Goal: Use online tool/utility: Utilize a website feature to perform a specific function

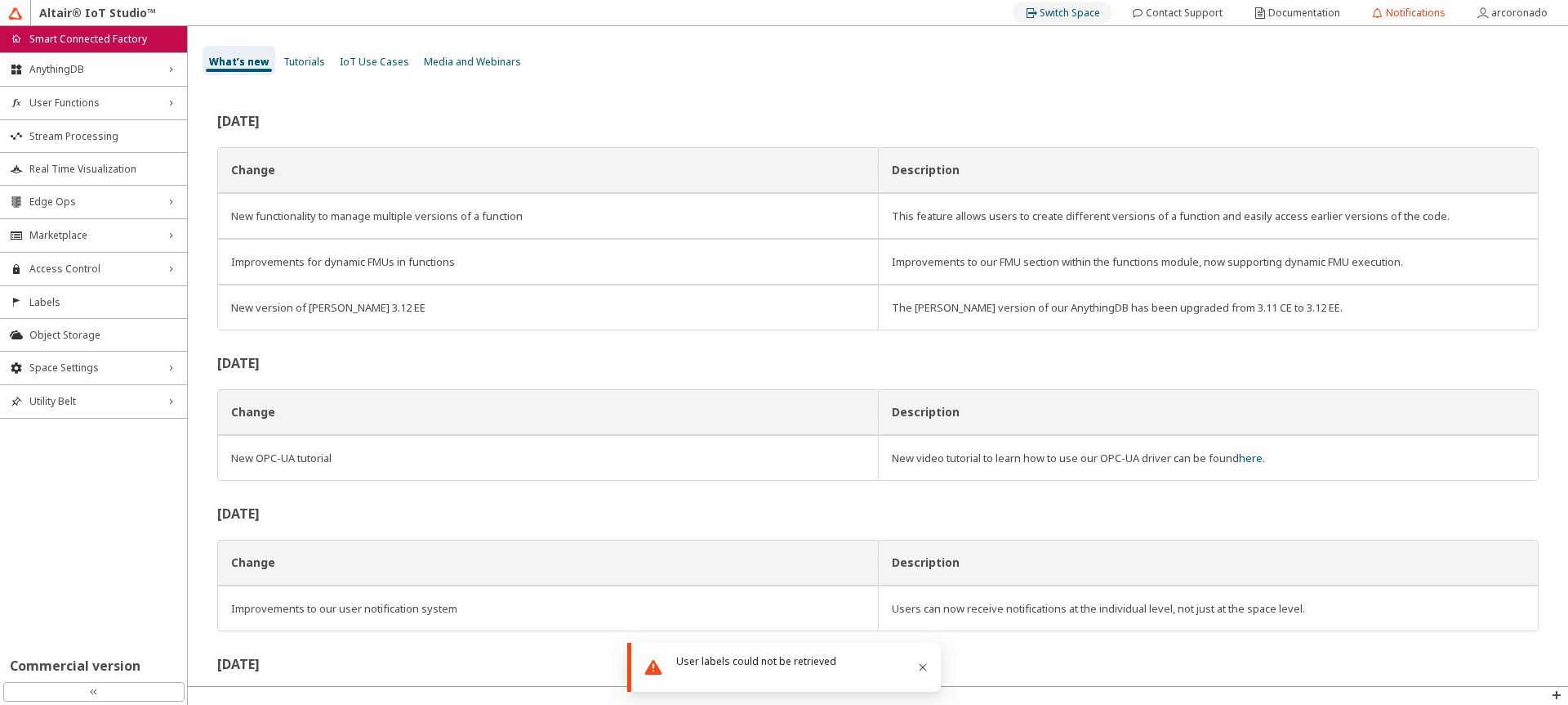
click at [0, 0] on slot "Switch Space" at bounding box center [0, 0] width 0 height 0
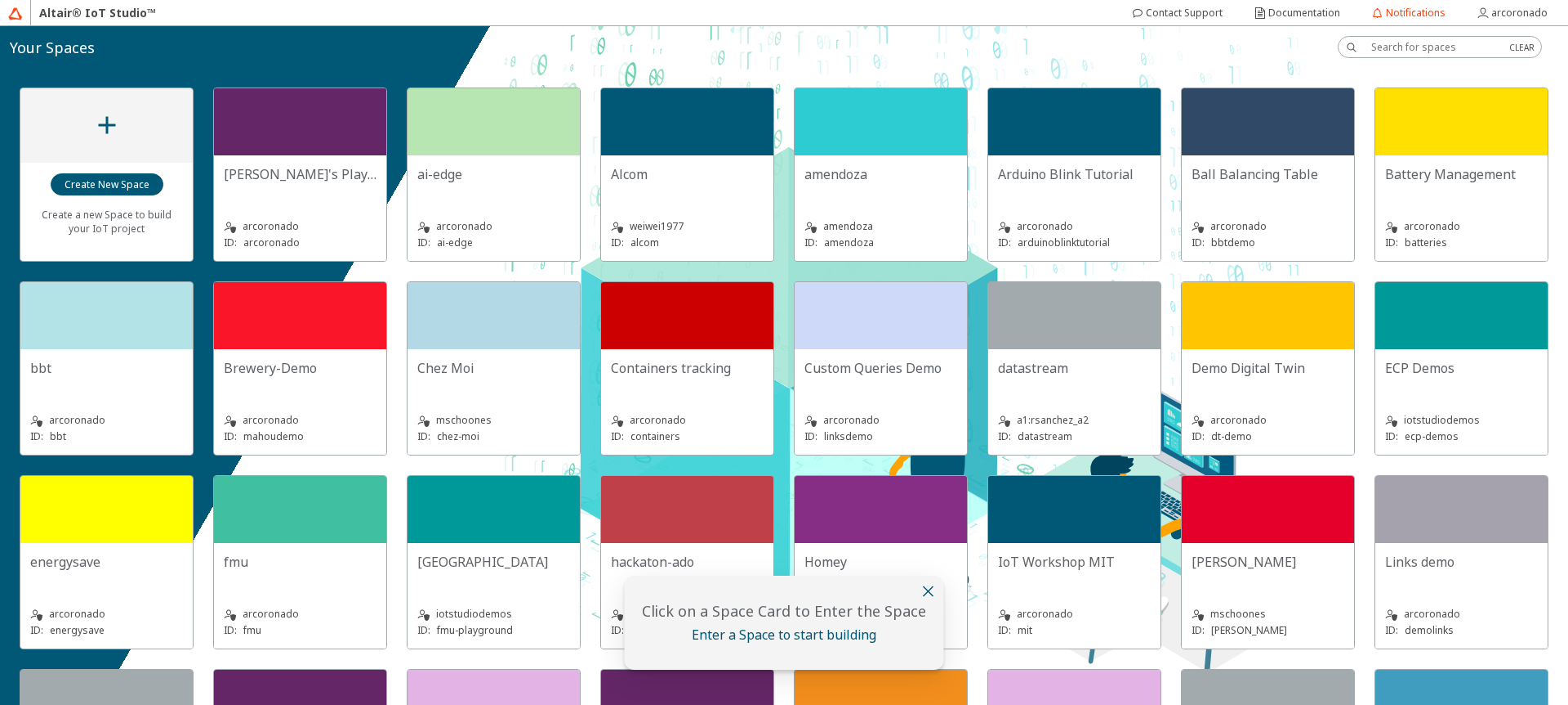
click at [925, 593] on iron-icon at bounding box center [929, 590] width 19 height 19
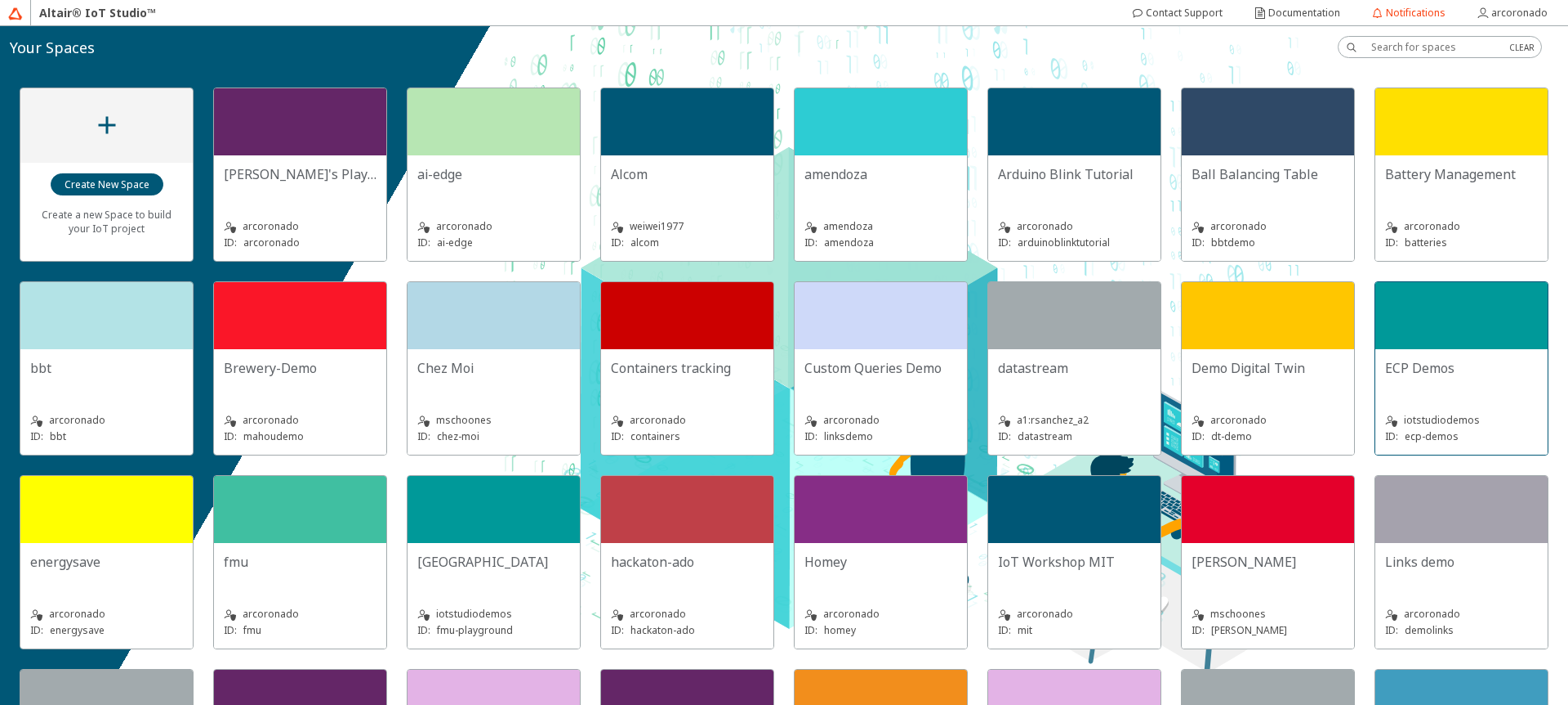
click at [1375, 349] on div at bounding box center [1461, 316] width 172 height 67
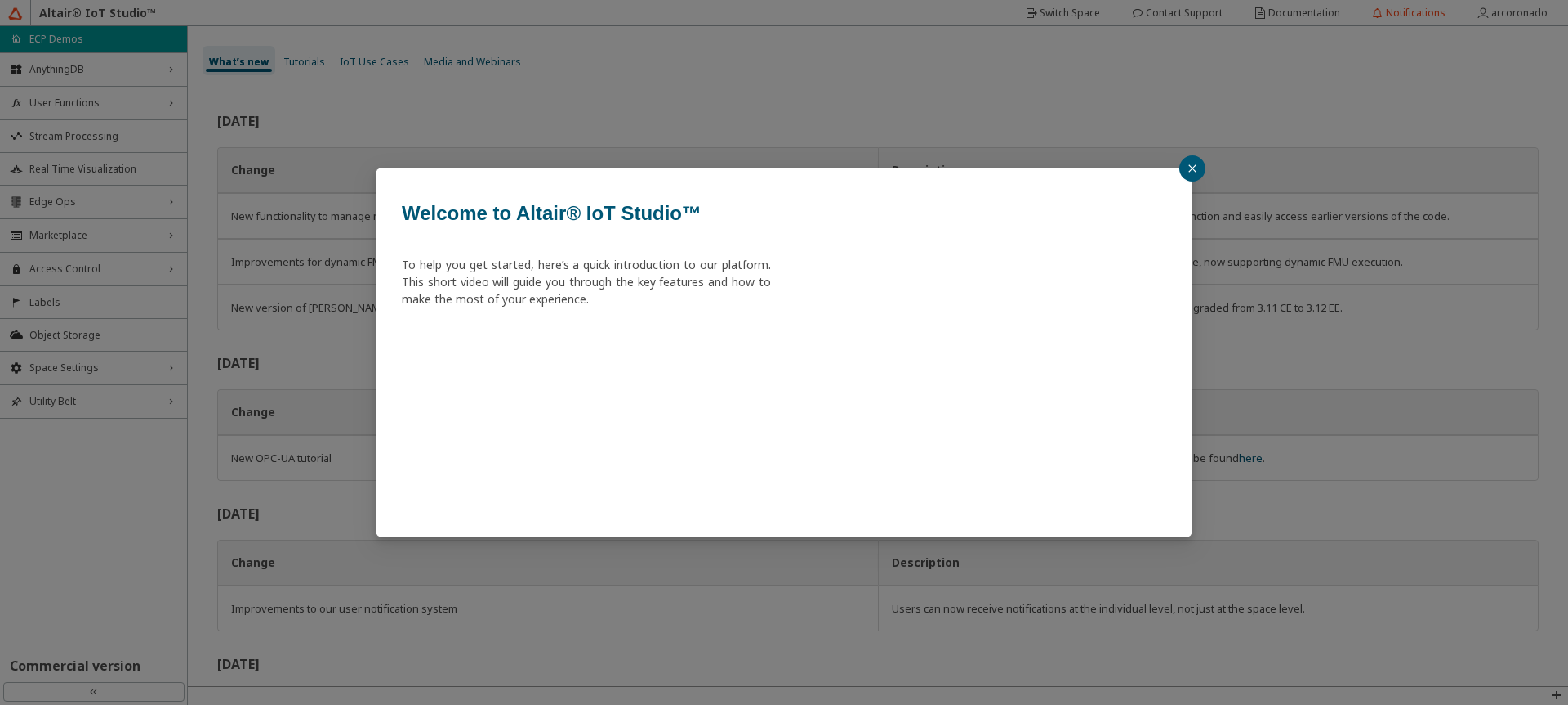
click at [1190, 168] on icon "close" at bounding box center [1193, 169] width 10 height 10
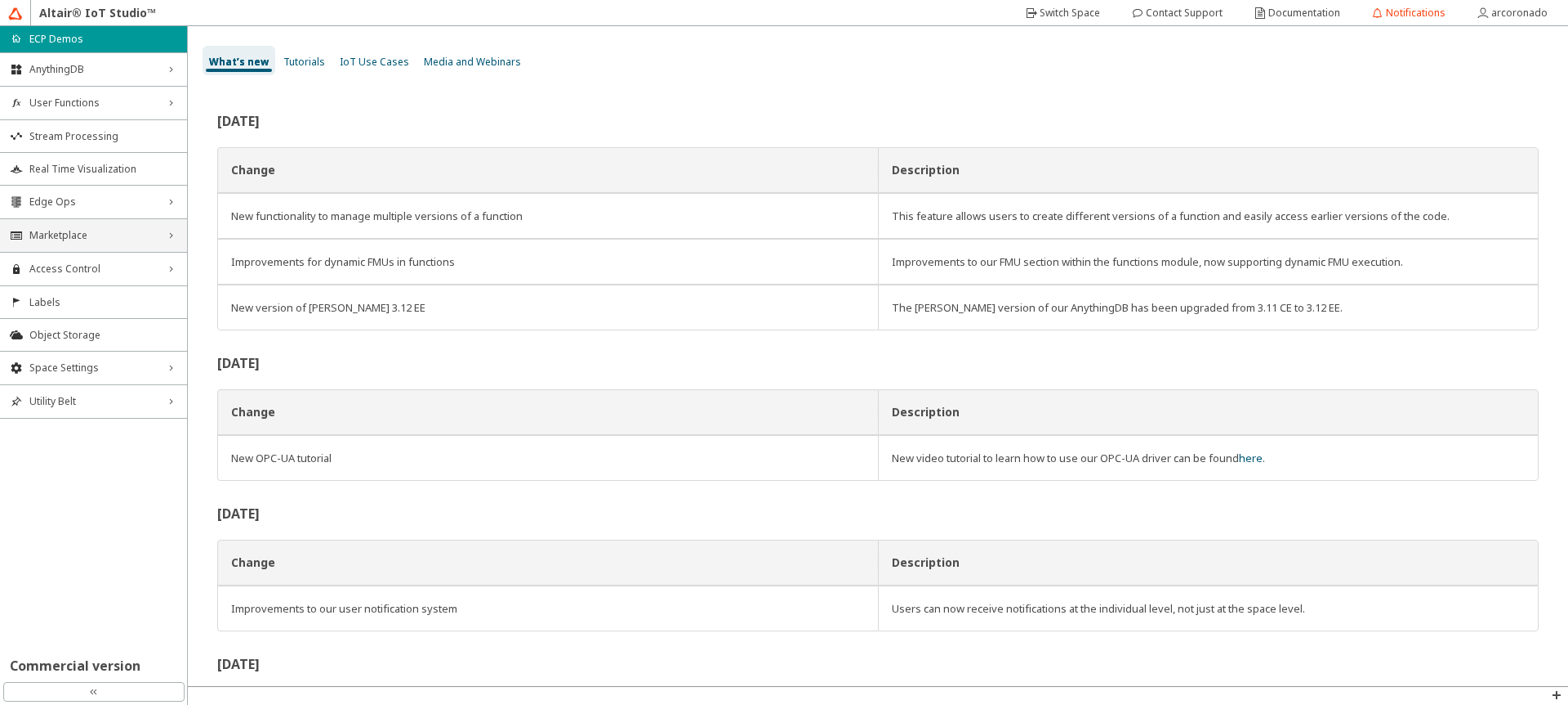
click at [120, 219] on div "Marketplace right_chevron" at bounding box center [93, 235] width 187 height 33
click at [120, 205] on span "Edge Ops" at bounding box center [93, 202] width 128 height 13
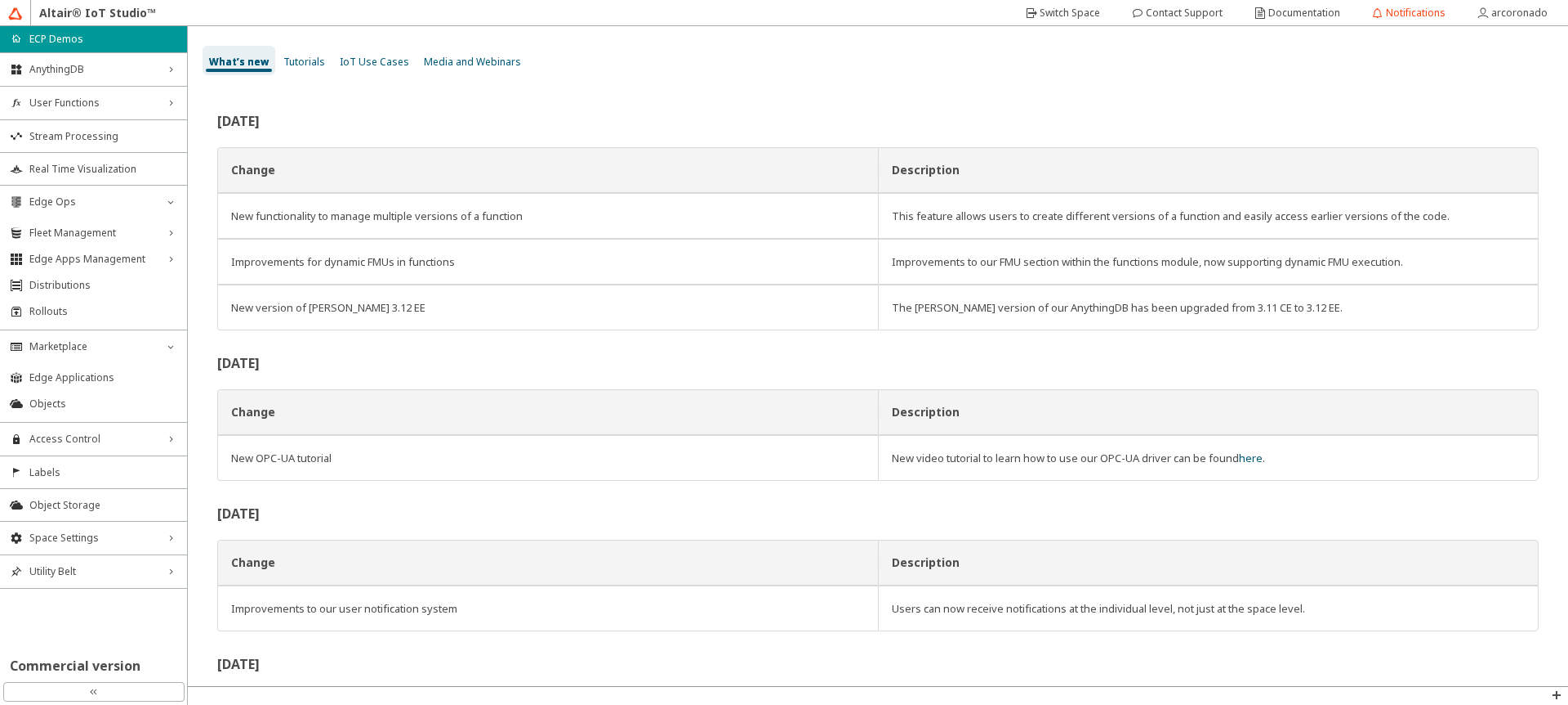
click at [116, 219] on li "Edge Ops down_chevron Fleet Management right_chevron Edge Apps Management right…" at bounding box center [93, 254] width 187 height 140
click at [118, 224] on div "Fleet Management right_chevron" at bounding box center [93, 232] width 187 height 26
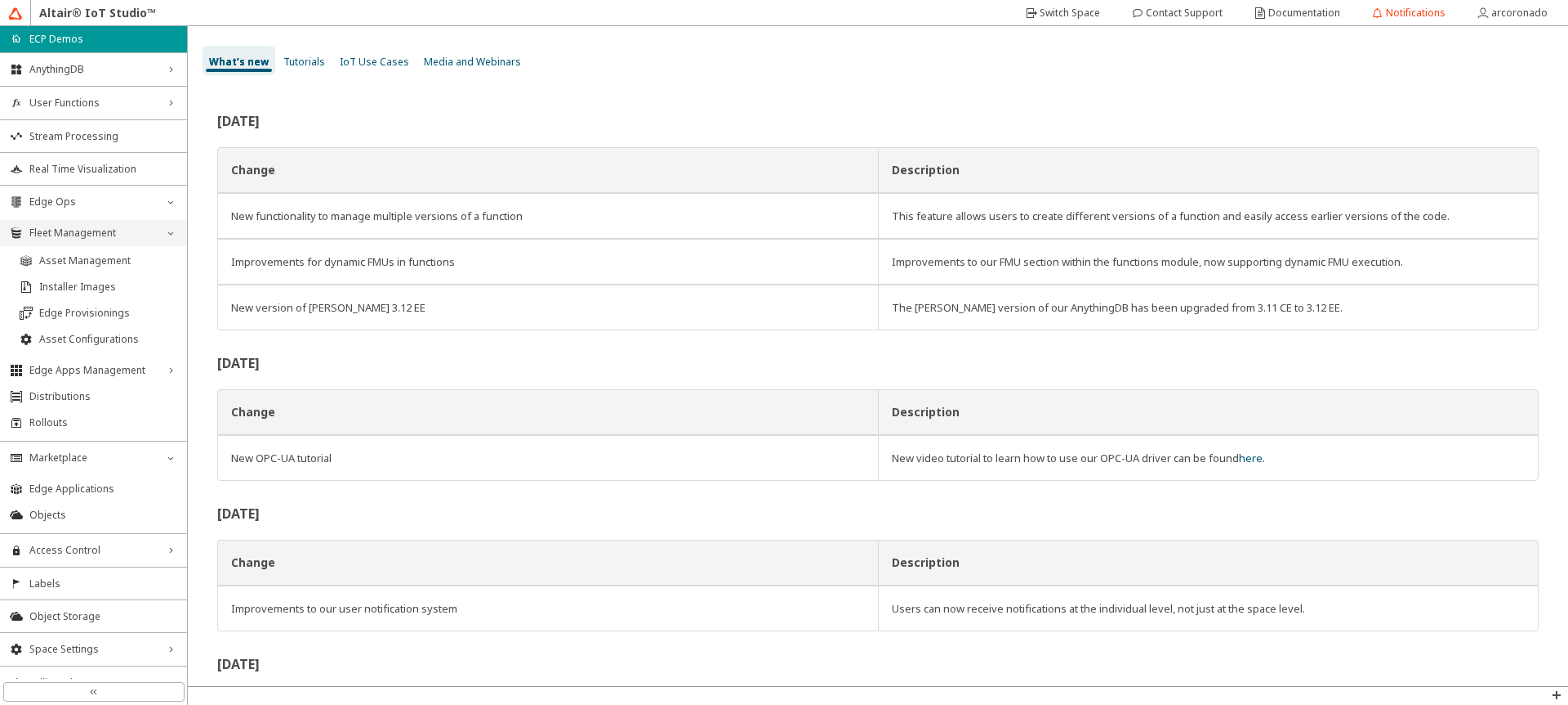
click at [134, 244] on div "Fleet Management down_chevron" at bounding box center [93, 232] width 187 height 26
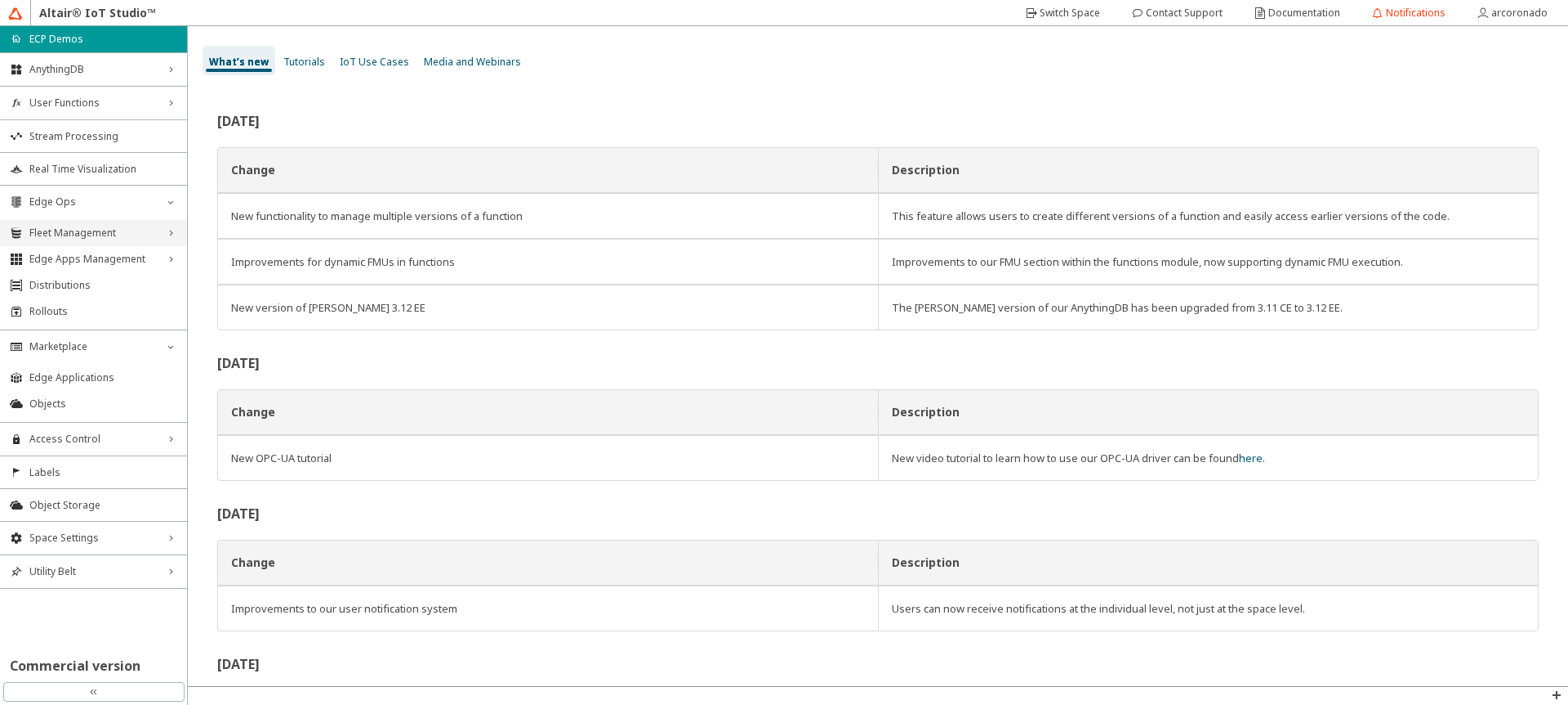
click at [115, 244] on div "Fleet Management right_chevron" at bounding box center [93, 232] width 187 height 26
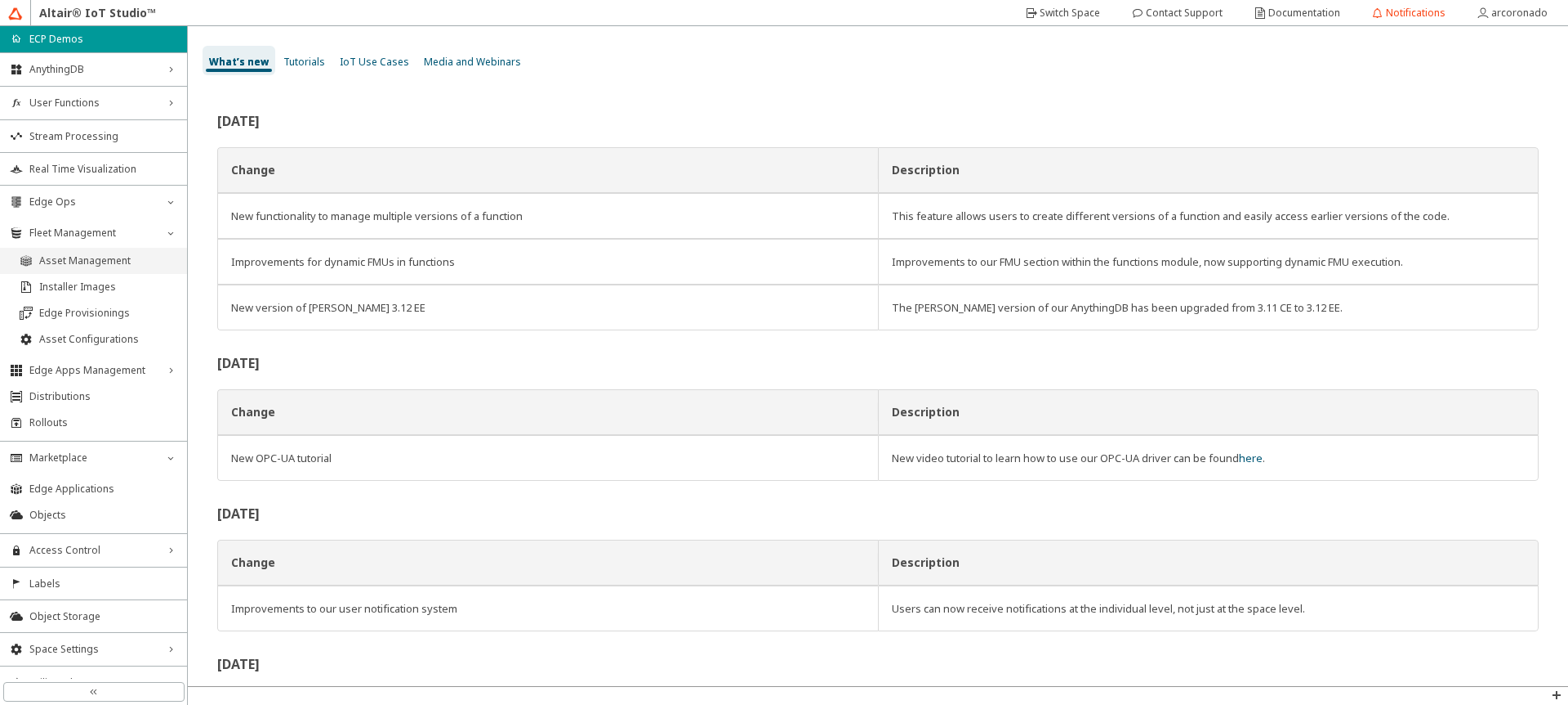
click at [122, 273] on li "Asset Management" at bounding box center [93, 260] width 187 height 26
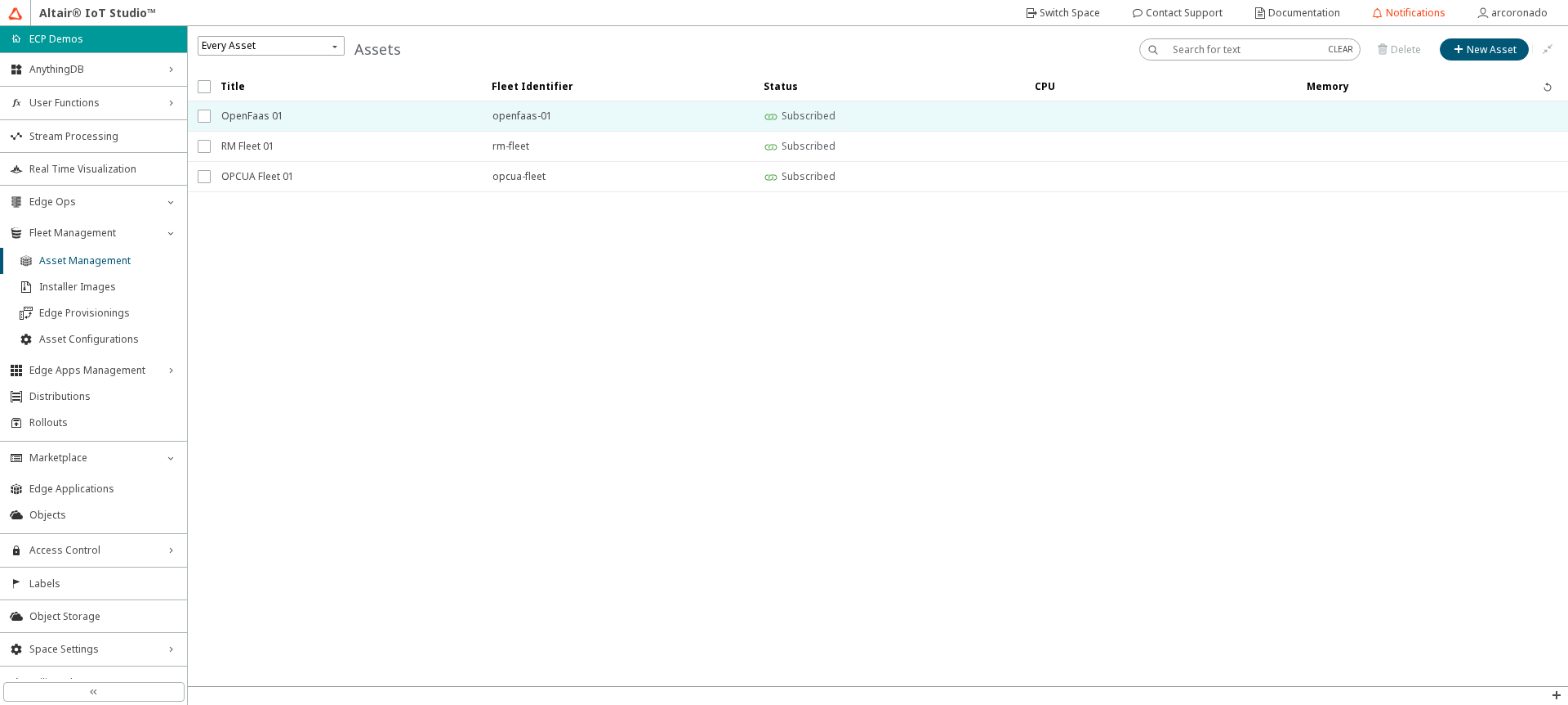
click at [289, 127] on span "OpenFaas 01" at bounding box center [347, 116] width 250 height 30
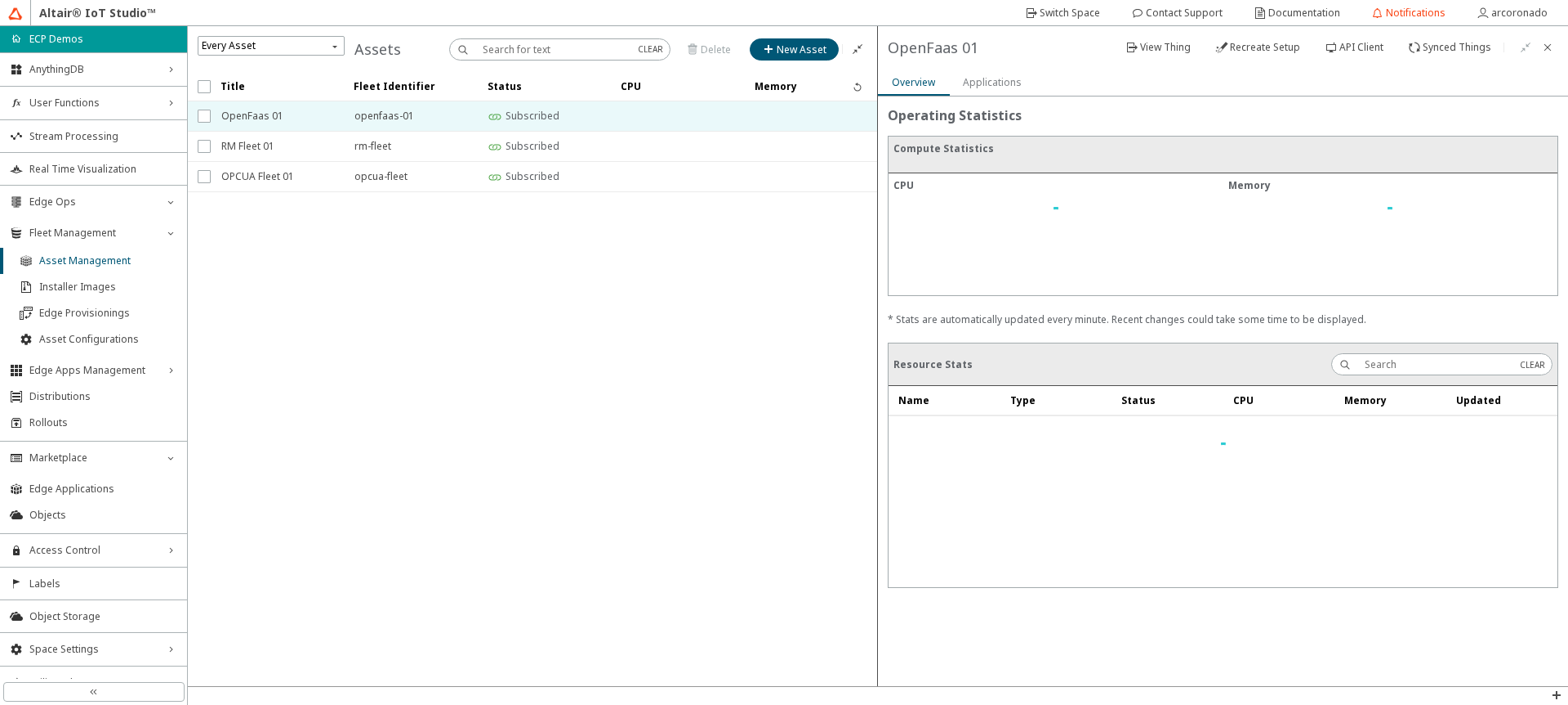
type input "Ejemplo"
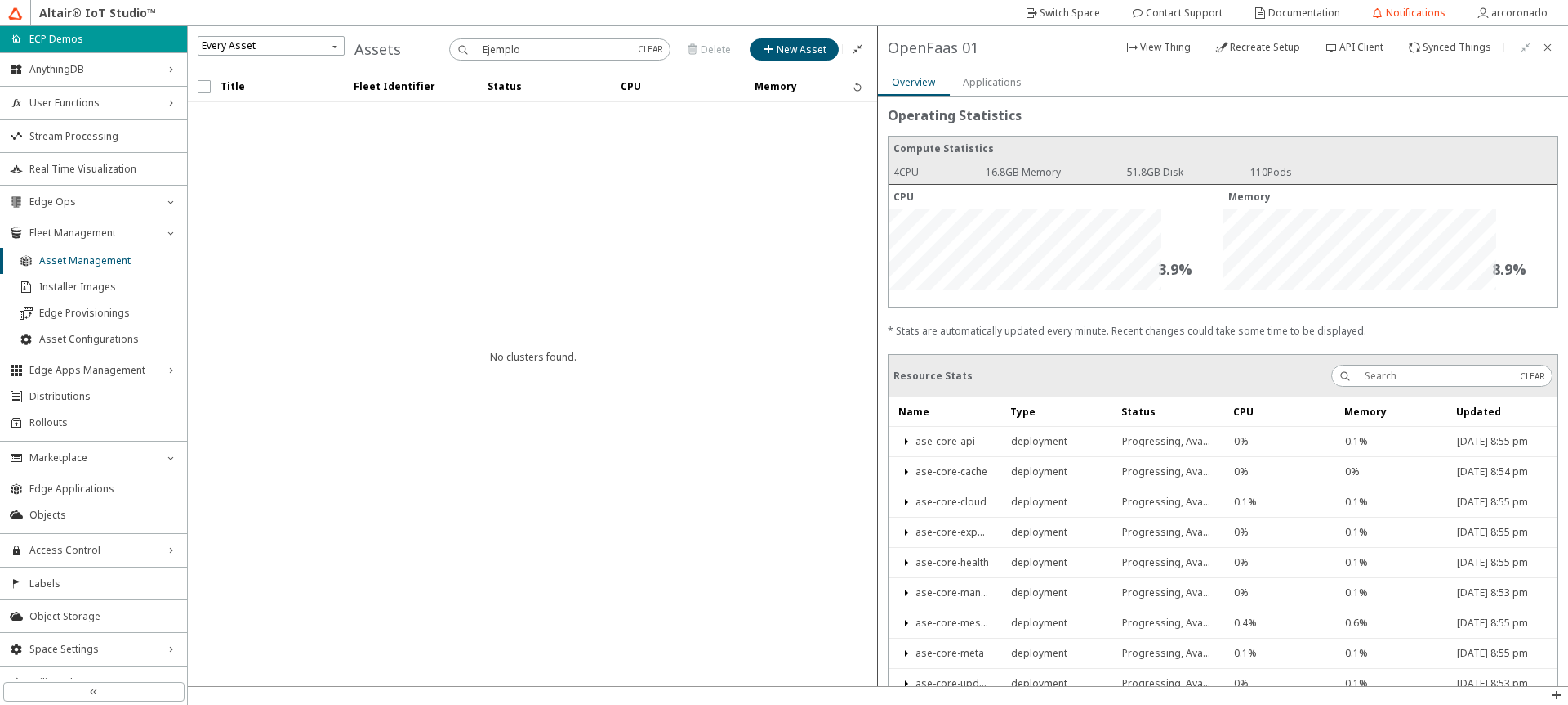
click at [0, 0] on slot "Applications" at bounding box center [0, 0] width 0 height 0
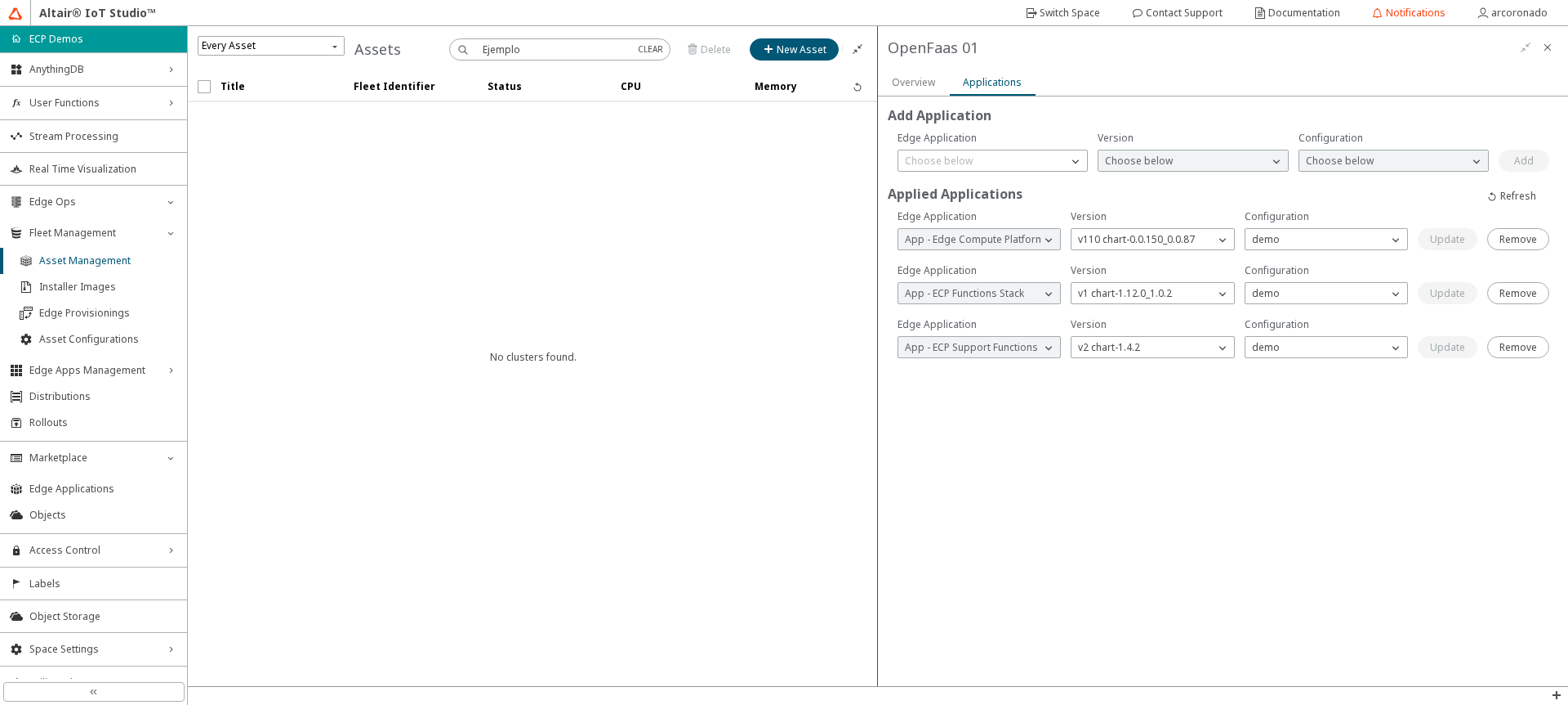
click at [0, 0] on slot "Overview" at bounding box center [0, 0] width 0 height 0
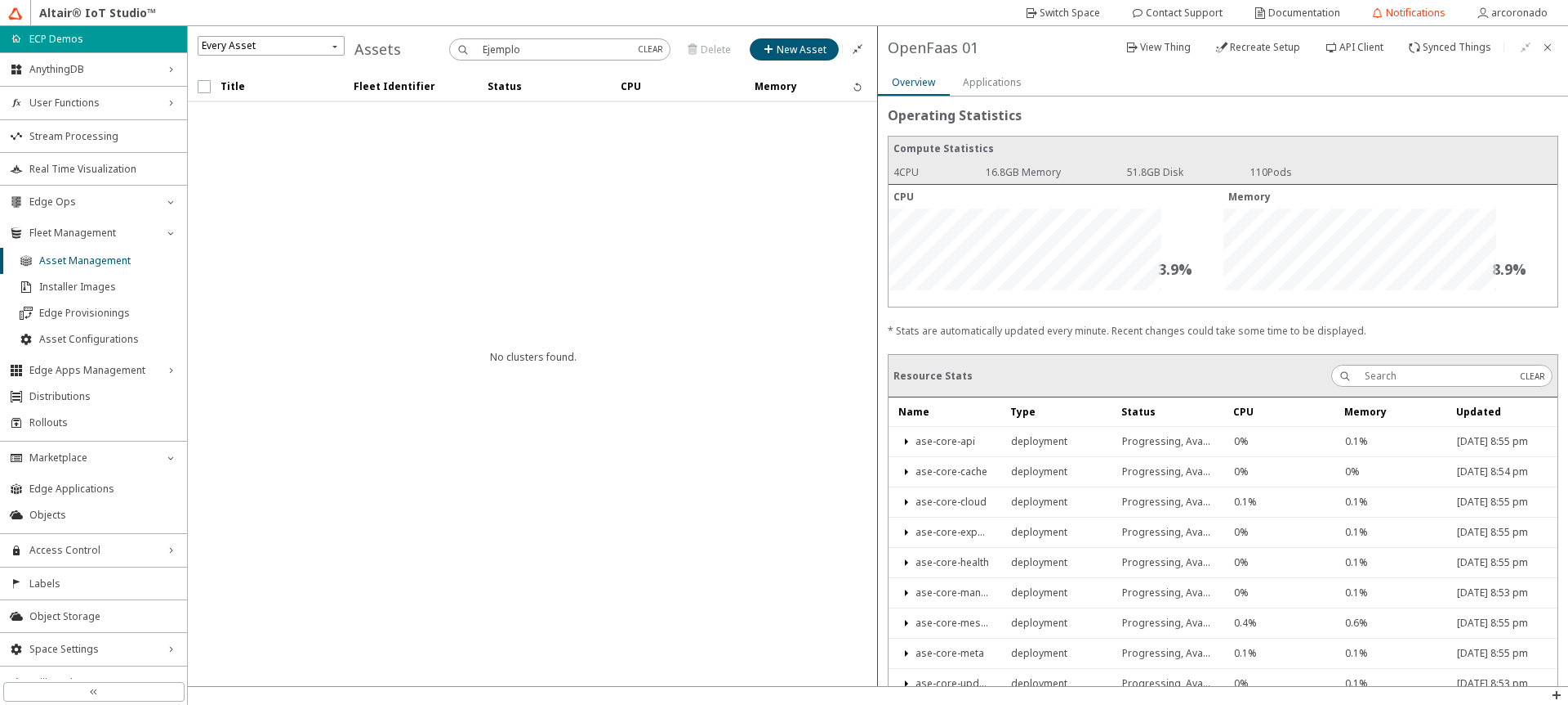
click at [0, 0] on slot "Applications" at bounding box center [0, 0] width 0 height 0
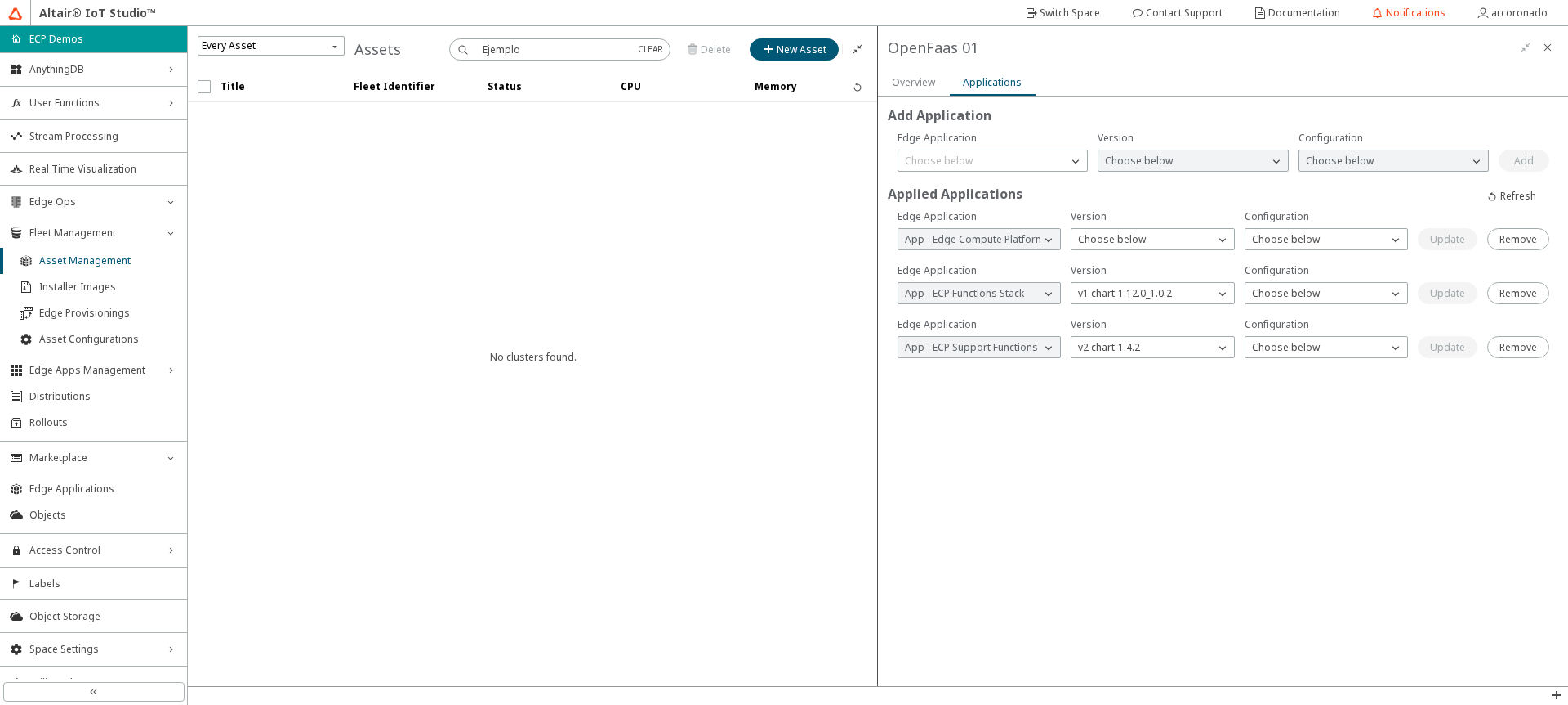
click at [0, 0] on slot "Overview" at bounding box center [0, 0] width 0 height 0
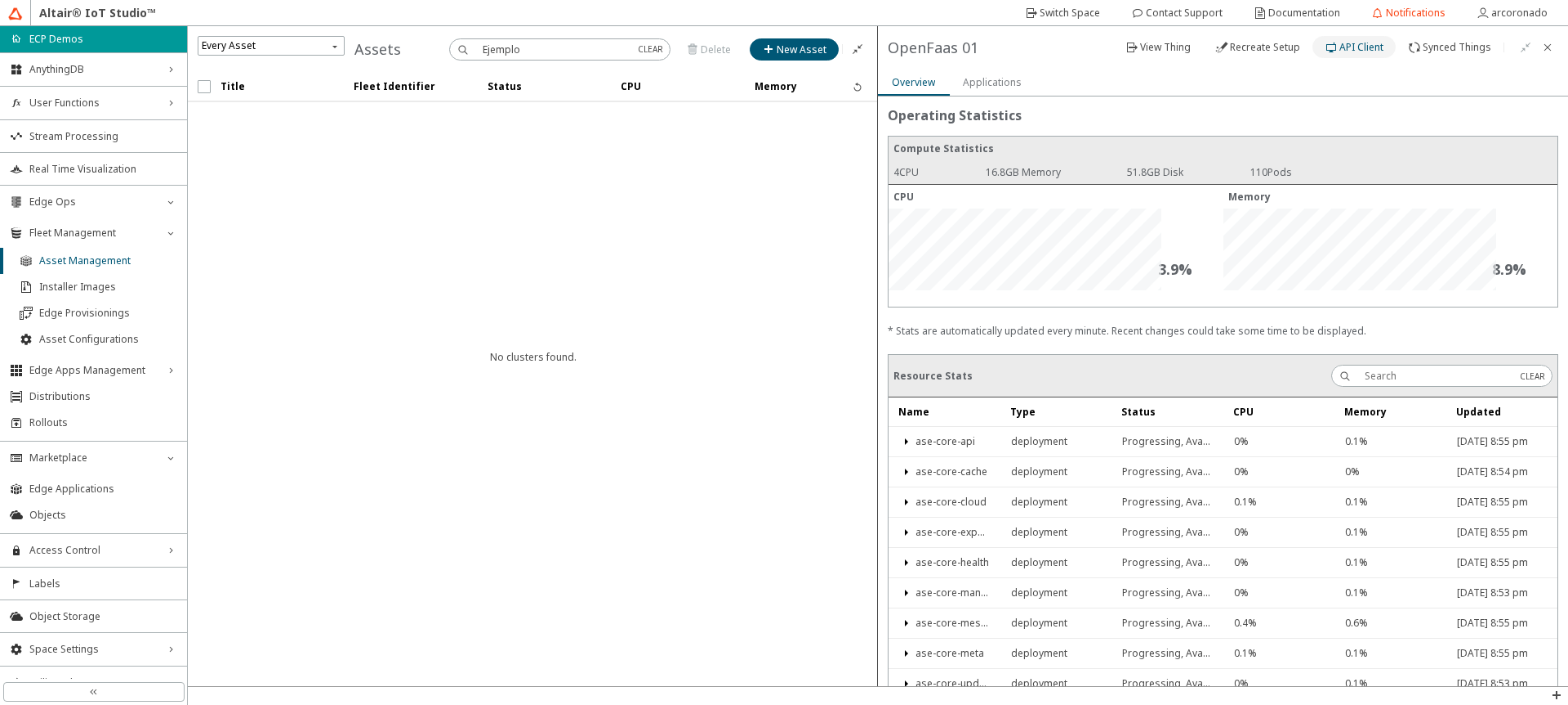
click at [0, 0] on slot "API Client" at bounding box center [0, 0] width 0 height 0
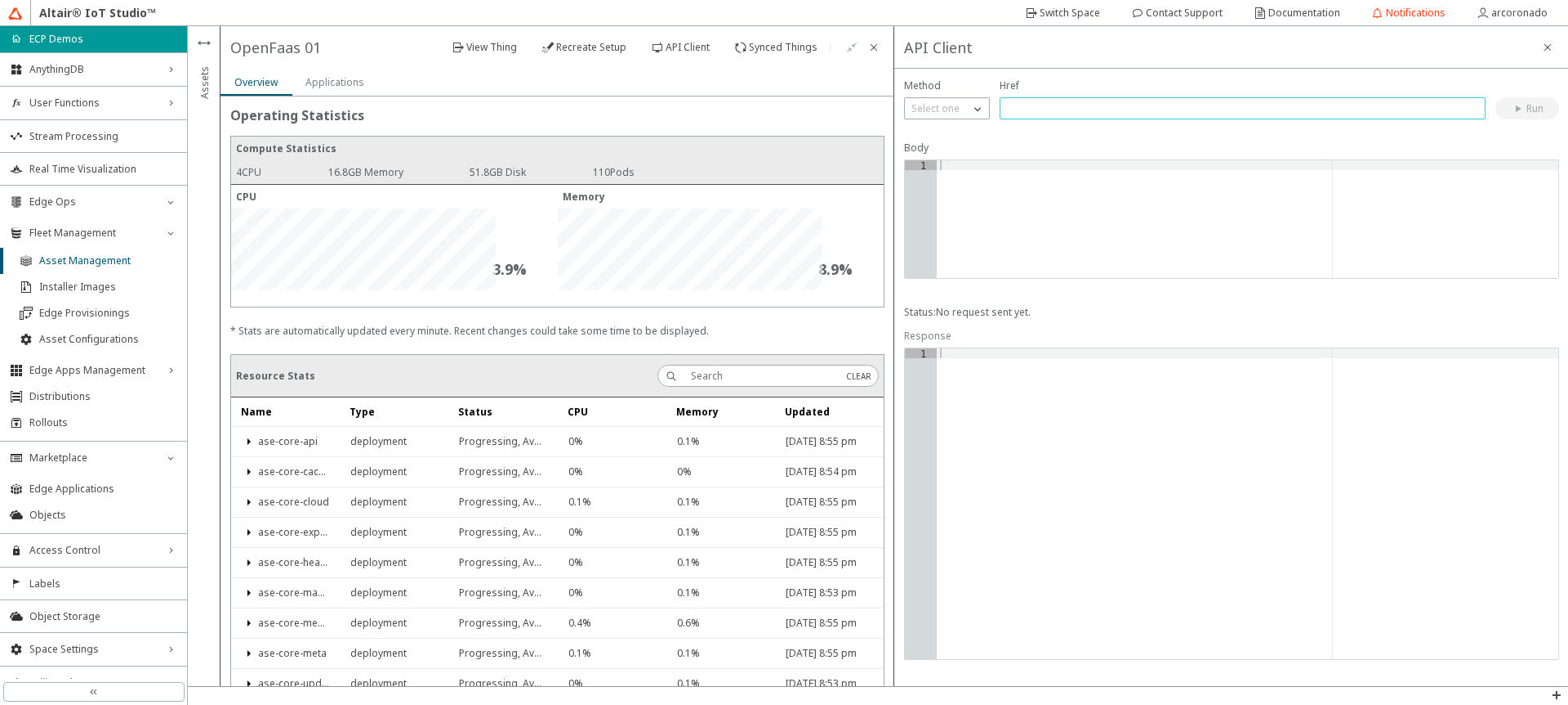
click at [1101, 109] on input "text" at bounding box center [1243, 108] width 472 height 13
click at [969, 103] on div "Select one" at bounding box center [937, 108] width 64 height 16
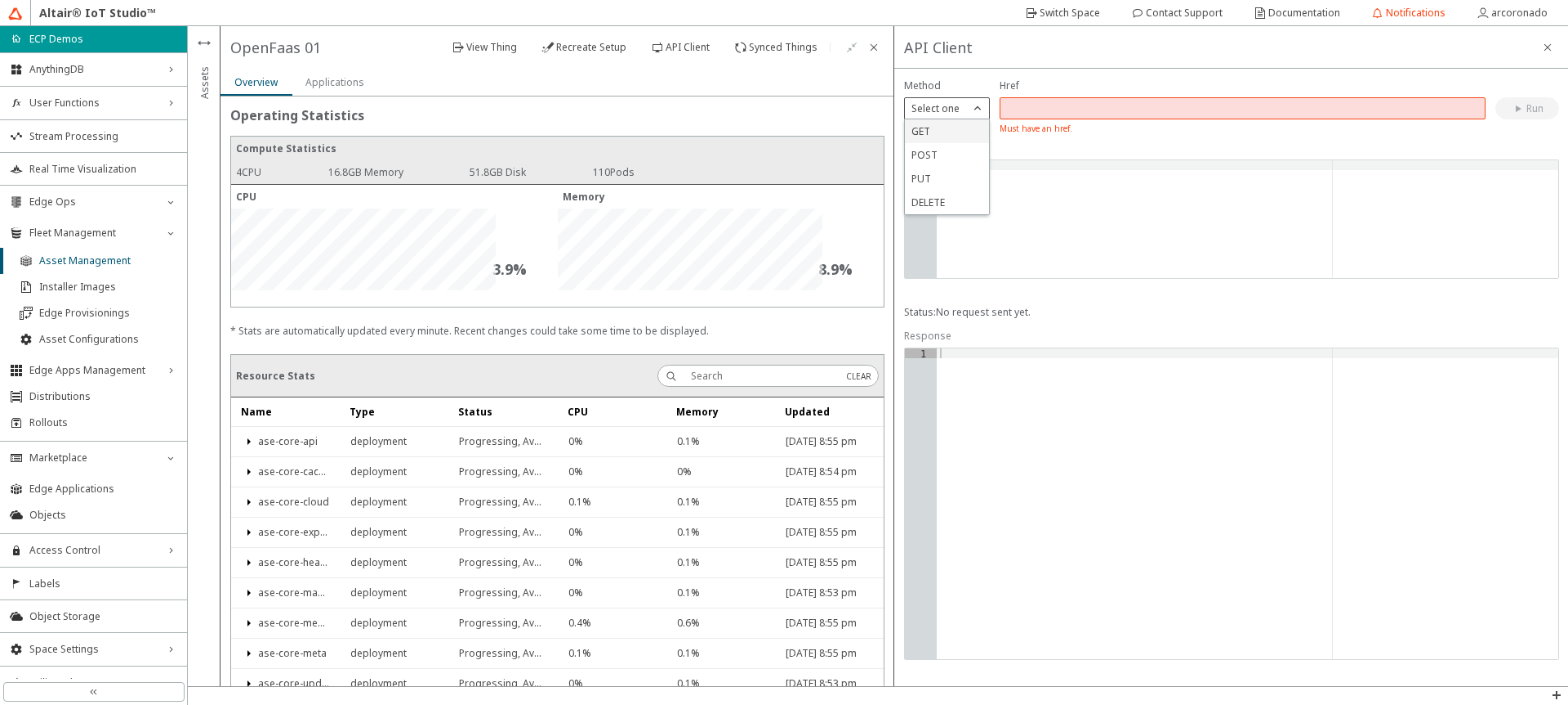
click at [950, 132] on p "GET" at bounding box center [946, 131] width 84 height 13
click at [1089, 111] on input "text" at bounding box center [1243, 108] width 472 height 13
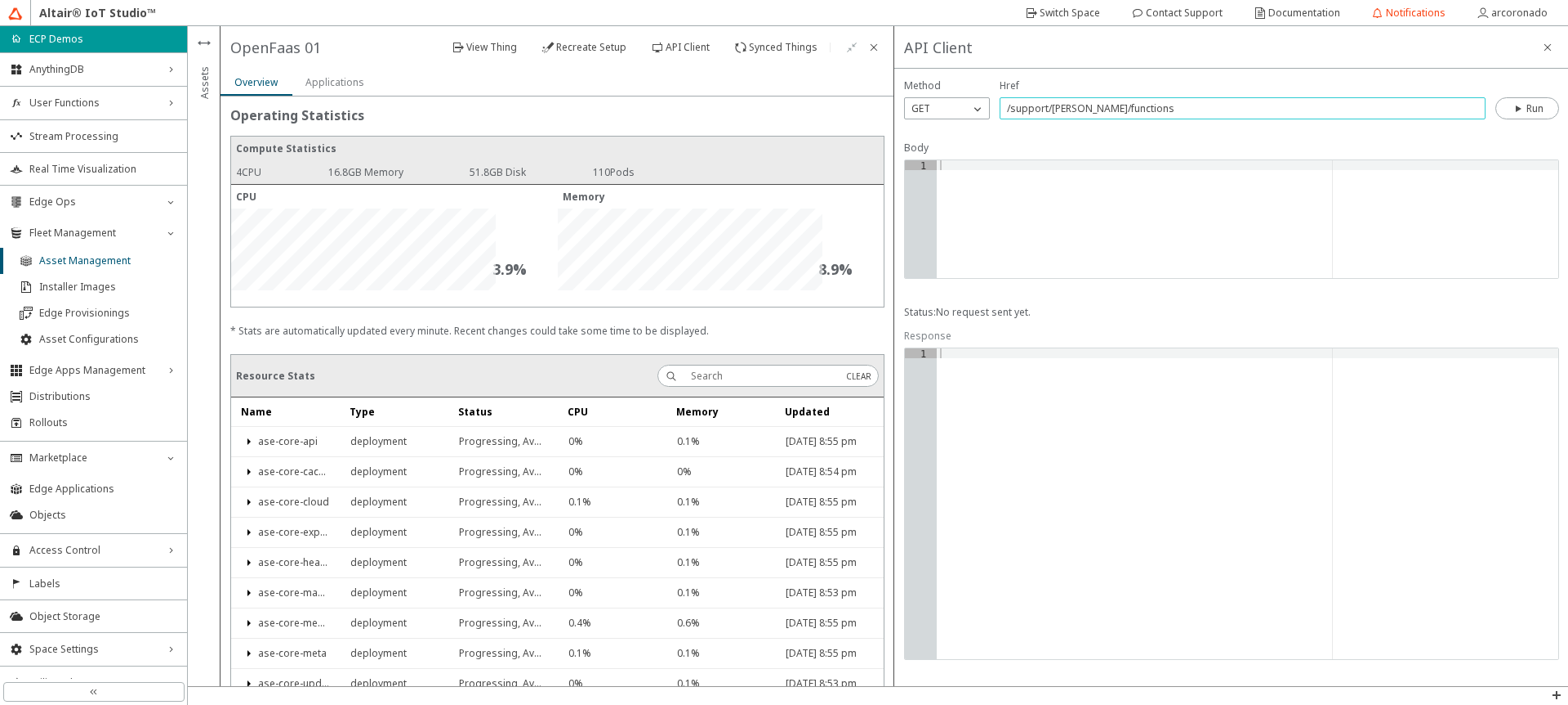
type input "/support/[PERSON_NAME]/functions"
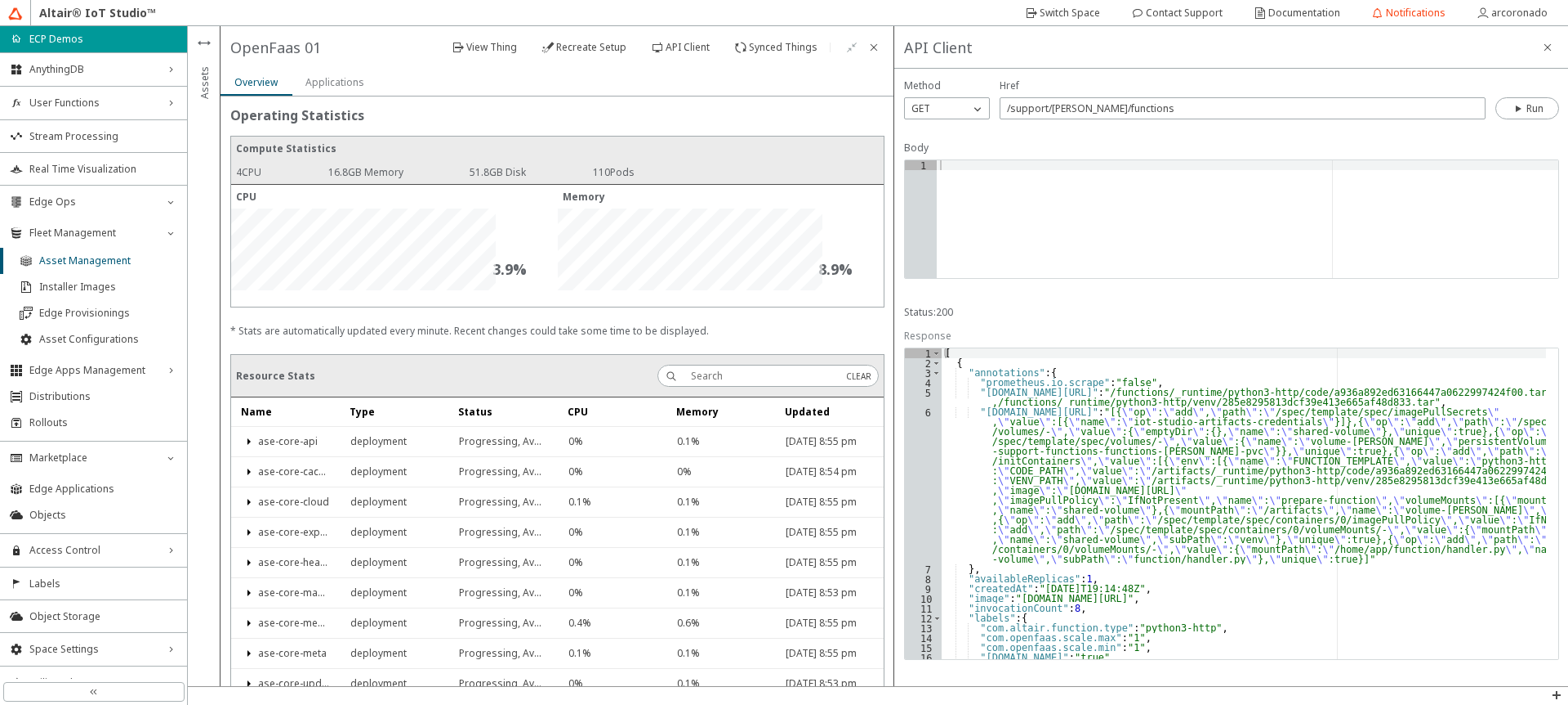
type textarea ""[DOMAIN_NAME][URL]": "[{\"op\":\"add\",\"path\":\"/spec/template/spec/imagePul…"
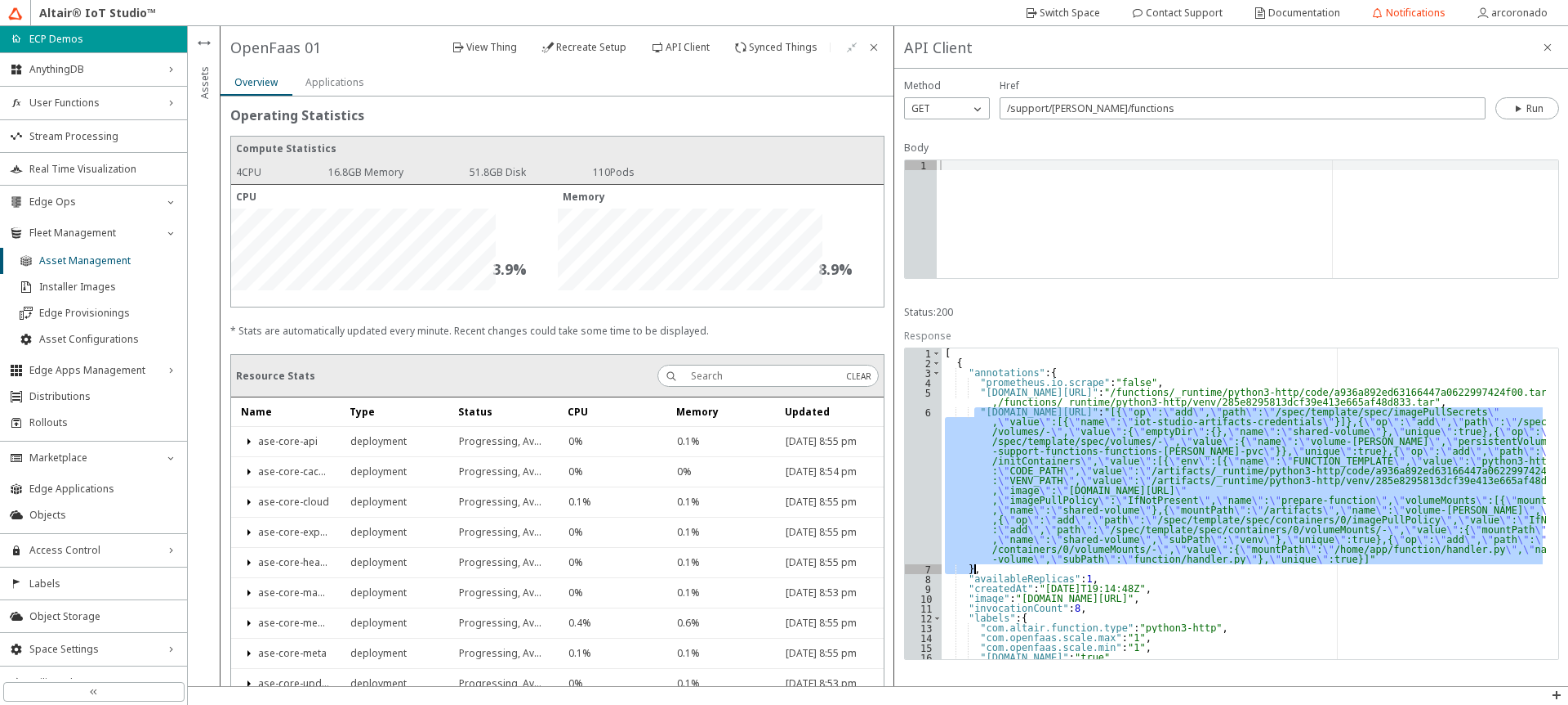
drag, startPoint x: 979, startPoint y: 412, endPoint x: 1313, endPoint y: 569, distance: 369.1
click at [1313, 569] on div "[ { "annotations" : { "prometheus.io.scrape" : "false" , "[DOMAIN_NAME][URL]" :…" at bounding box center [1245, 513] width 604 height 330
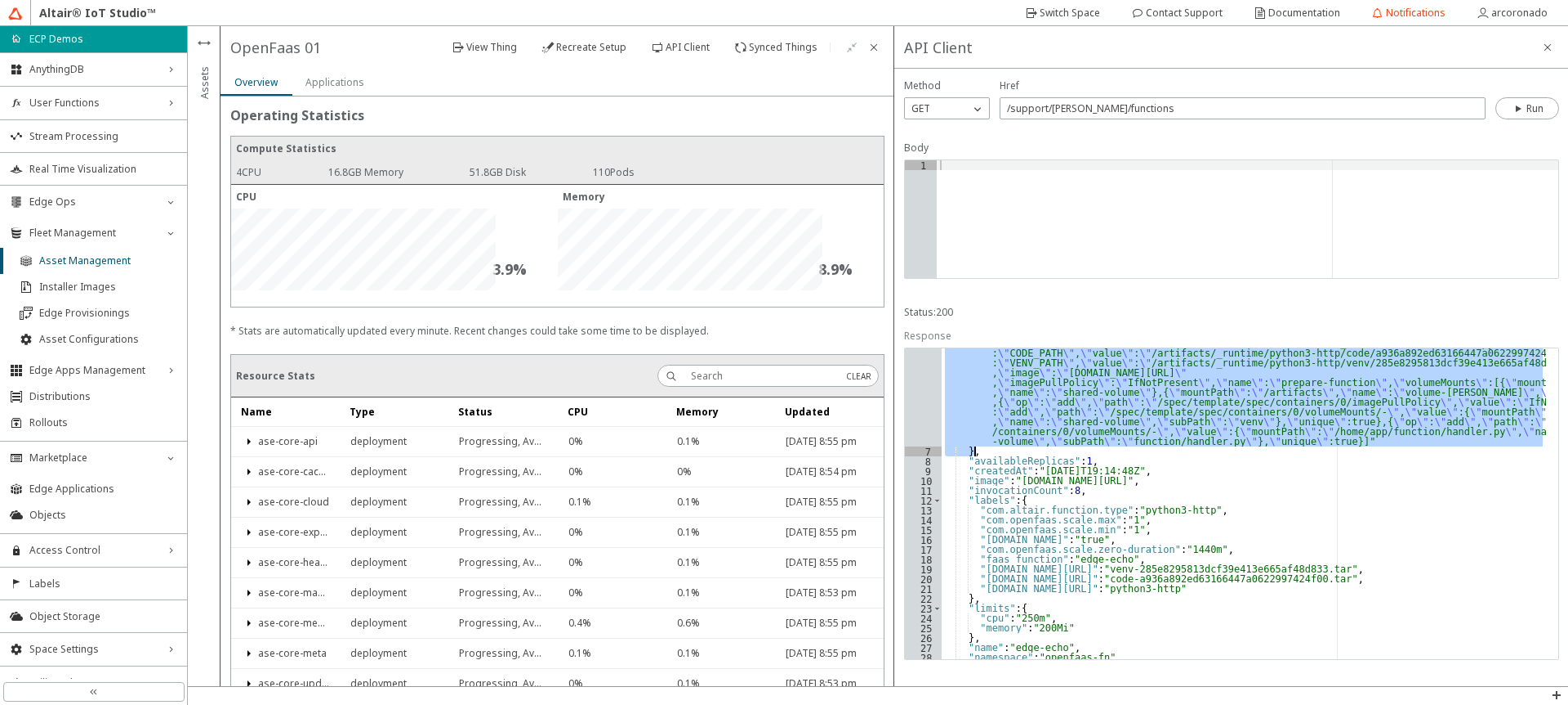
scroll to position [118, 0]
click at [1228, 409] on div ""[DOMAIN_NAME][URL]" : "[{ \" op \" : \" add \" , \" path \" : \" /spec/templat…" at bounding box center [1245, 504] width 604 height 310
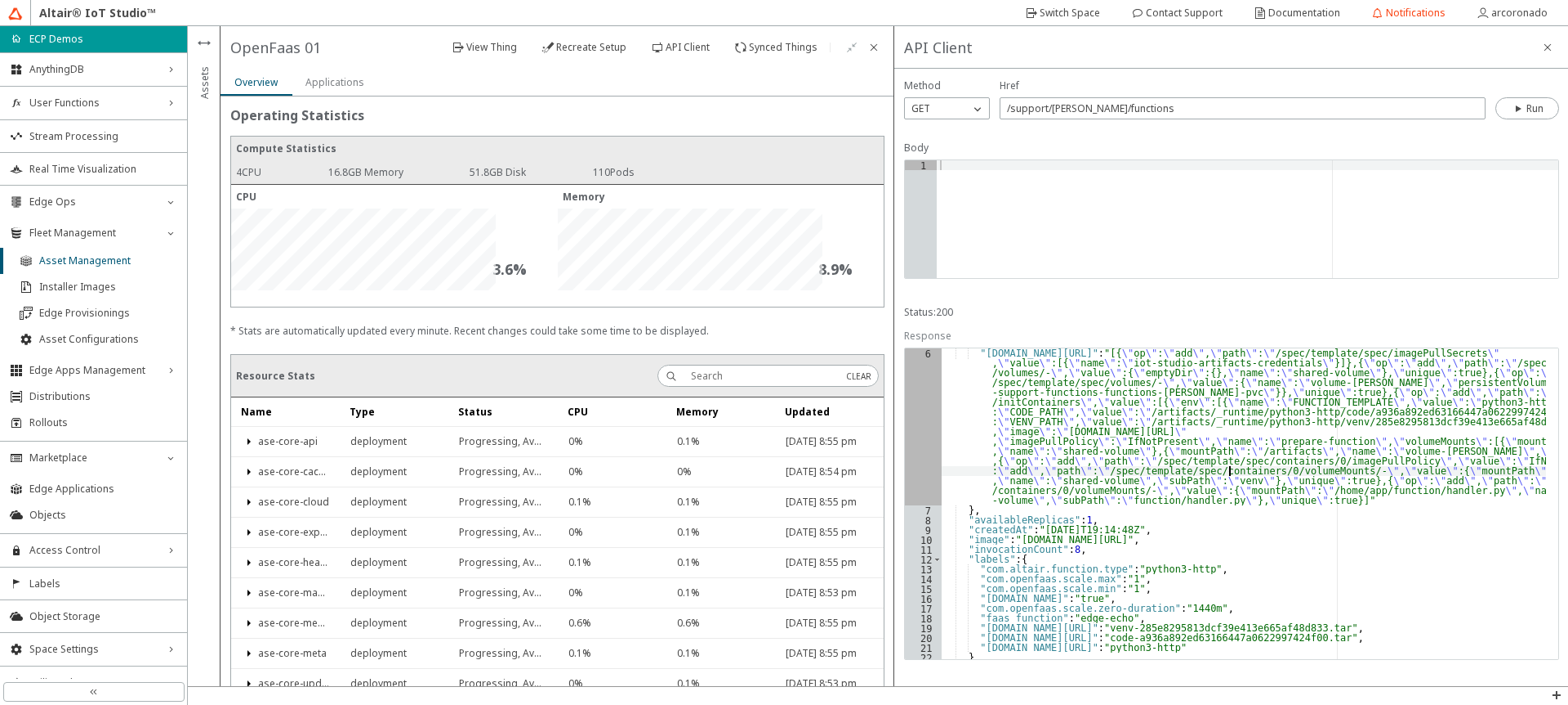
scroll to position [0, 0]
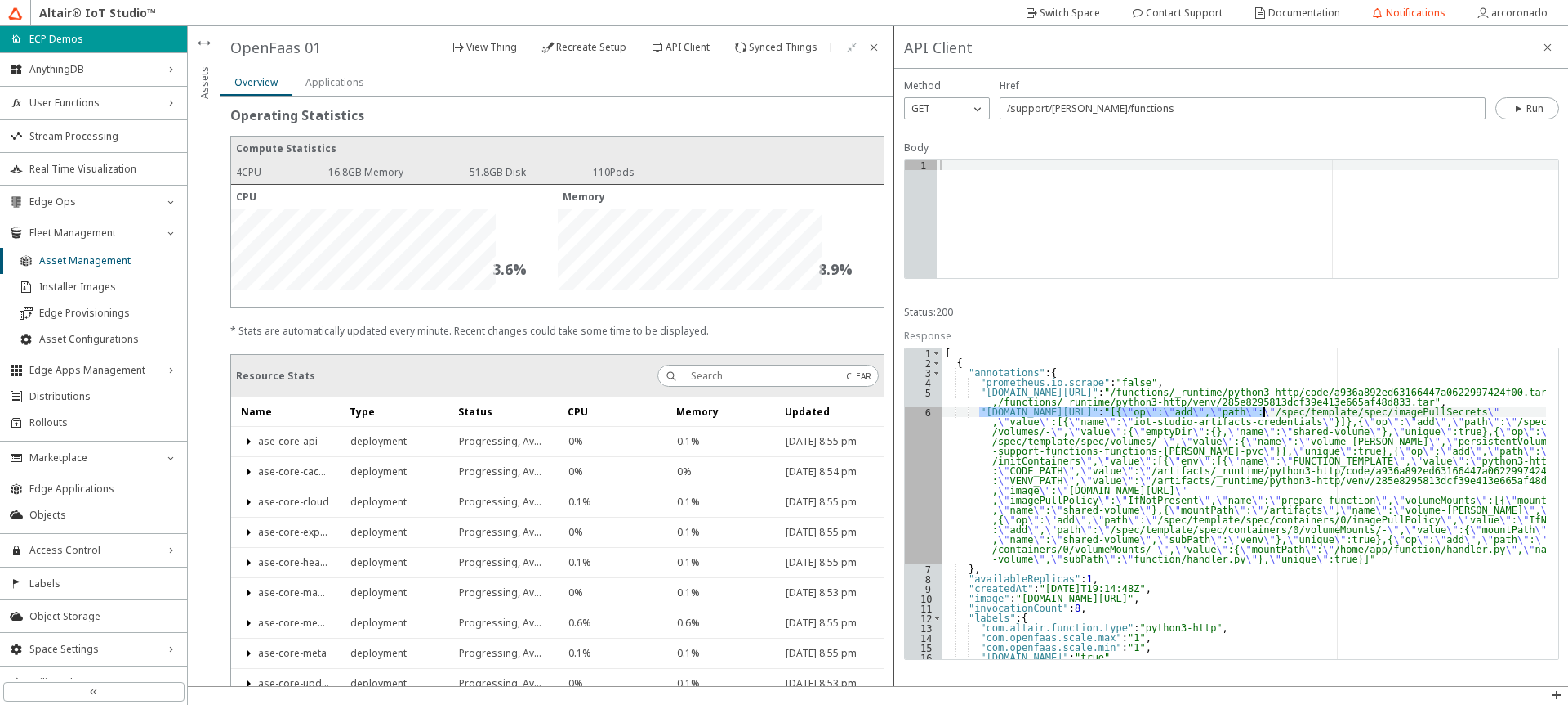
drag, startPoint x: 980, startPoint y: 411, endPoint x: 1263, endPoint y: 416, distance: 283.0
click at [1263, 416] on div "[ { "annotations" : { "prometheus.io.scrape" : "false" , "[DOMAIN_NAME][URL]" :…" at bounding box center [1245, 513] width 604 height 330
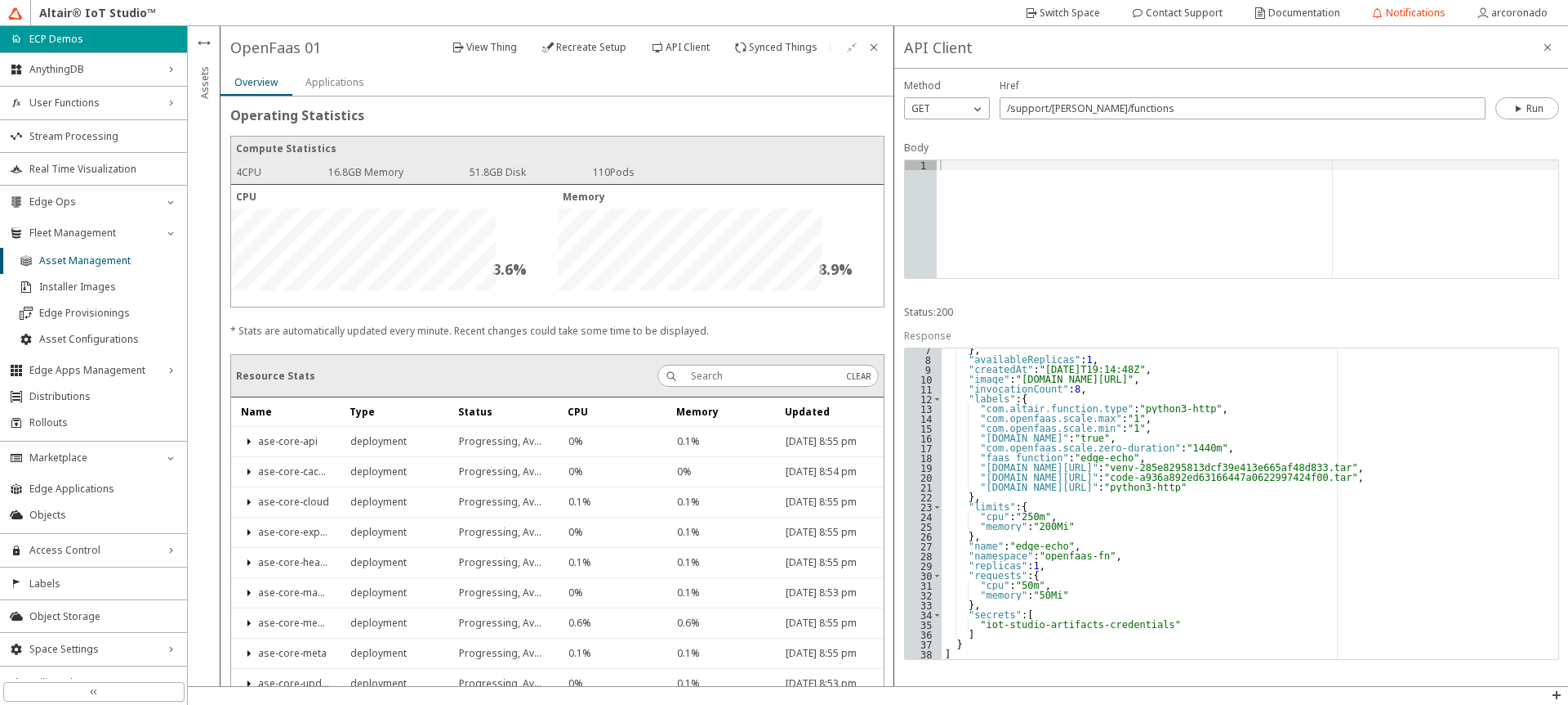
scroll to position [219, 0]
drag, startPoint x: 971, startPoint y: 624, endPoint x: 1141, endPoint y: 627, distance: 170.0
click at [1141, 627] on div "} , "availableReplicas" : 1 , "createdAt" : "[DATE]T19:14:48Z" , "image" : "[DO…" at bounding box center [1245, 509] width 604 height 330
click at [1170, 625] on div "} , "availableReplicas" : 1 , "createdAt" : "[DATE]T19:14:48Z" , "image" : "[DO…" at bounding box center [1245, 504] width 604 height 310
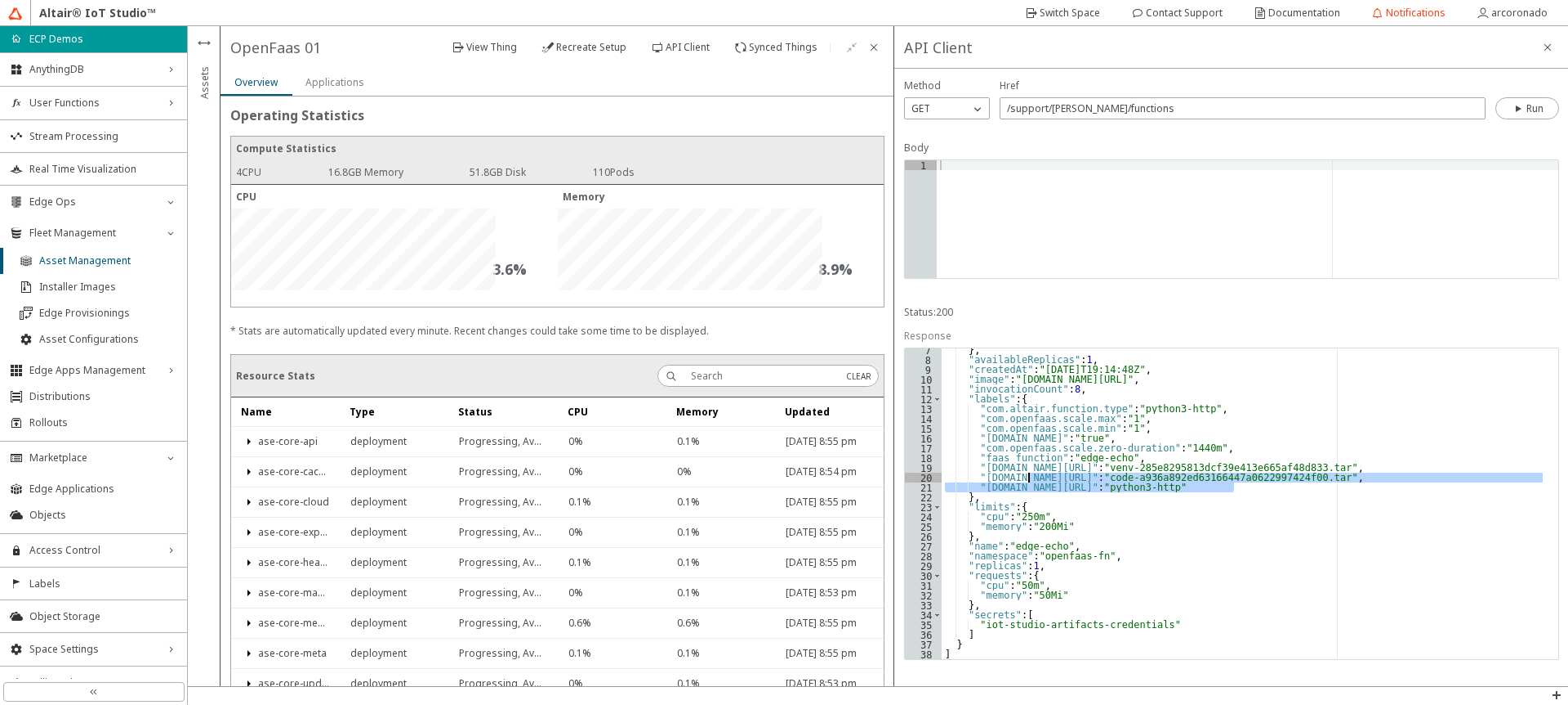
drag, startPoint x: 1251, startPoint y: 489, endPoint x: 1021, endPoint y: 481, distance: 230.1
click at [1021, 481] on div "} , "availableReplicas" : 1 , "createdAt" : "[DATE]T19:14:48Z" , "image" : "[DO…" at bounding box center [1245, 509] width 604 height 330
click at [1034, 442] on div "} , "availableReplicas" : 1 , "createdAt" : "[DATE]T19:14:48Z" , "image" : "[DO…" at bounding box center [1245, 509] width 604 height 330
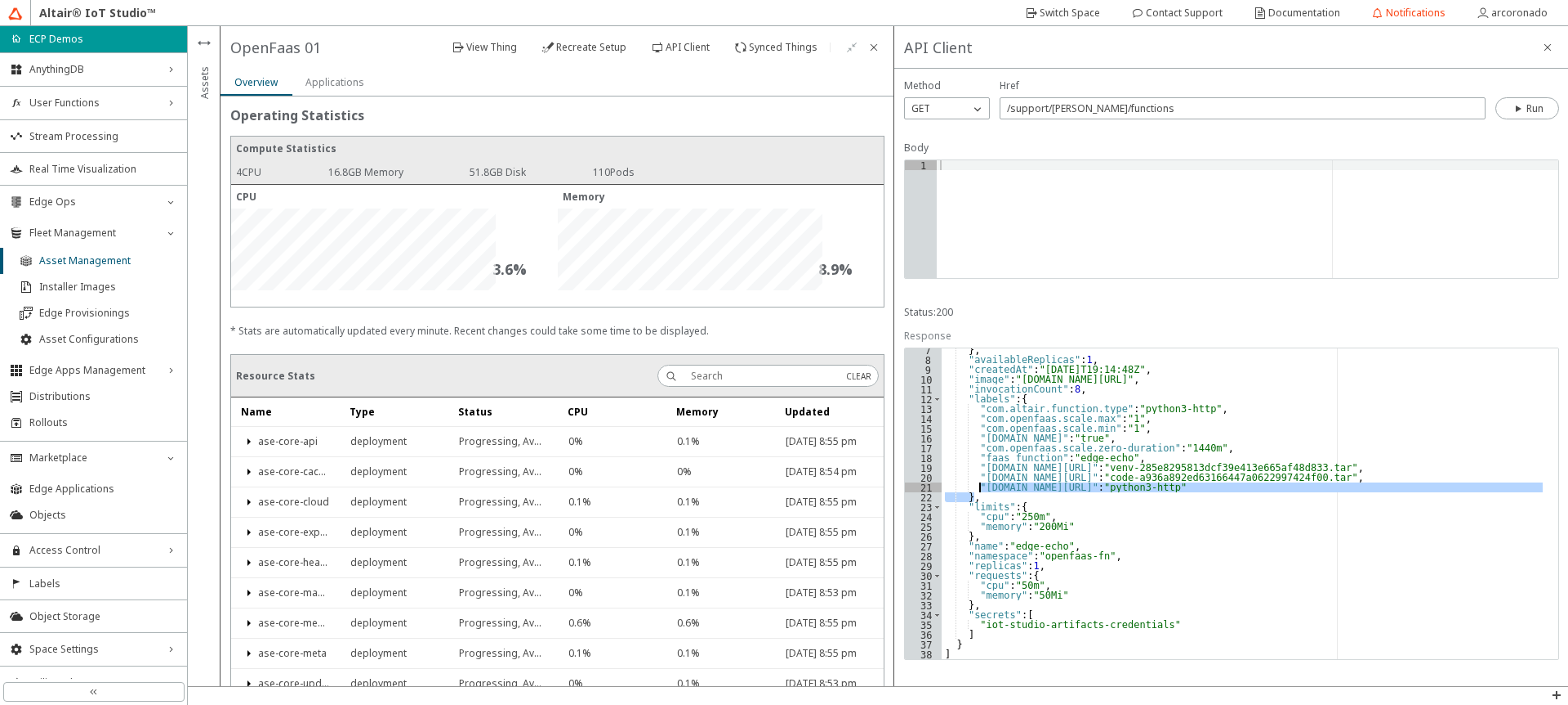
drag, startPoint x: 1249, startPoint y: 494, endPoint x: 980, endPoint y: 490, distance: 269.0
click at [980, 490] on div "} , "availableReplicas" : 1 , "createdAt" : "[DATE]T19:14:48Z" , "image" : "[DO…" at bounding box center [1245, 509] width 604 height 330
click at [980, 490] on div "} , "availableReplicas" : 1 , "createdAt" : "[DATE]T19:14:48Z" , "image" : "[DO…" at bounding box center [1245, 504] width 604 height 310
drag, startPoint x: 1256, startPoint y: 485, endPoint x: 971, endPoint y: 485, distance: 285.0
click at [971, 485] on div "} , "availableReplicas" : 1 , "createdAt" : "[DATE]T19:14:48Z" , "image" : "[DO…" at bounding box center [1245, 509] width 604 height 330
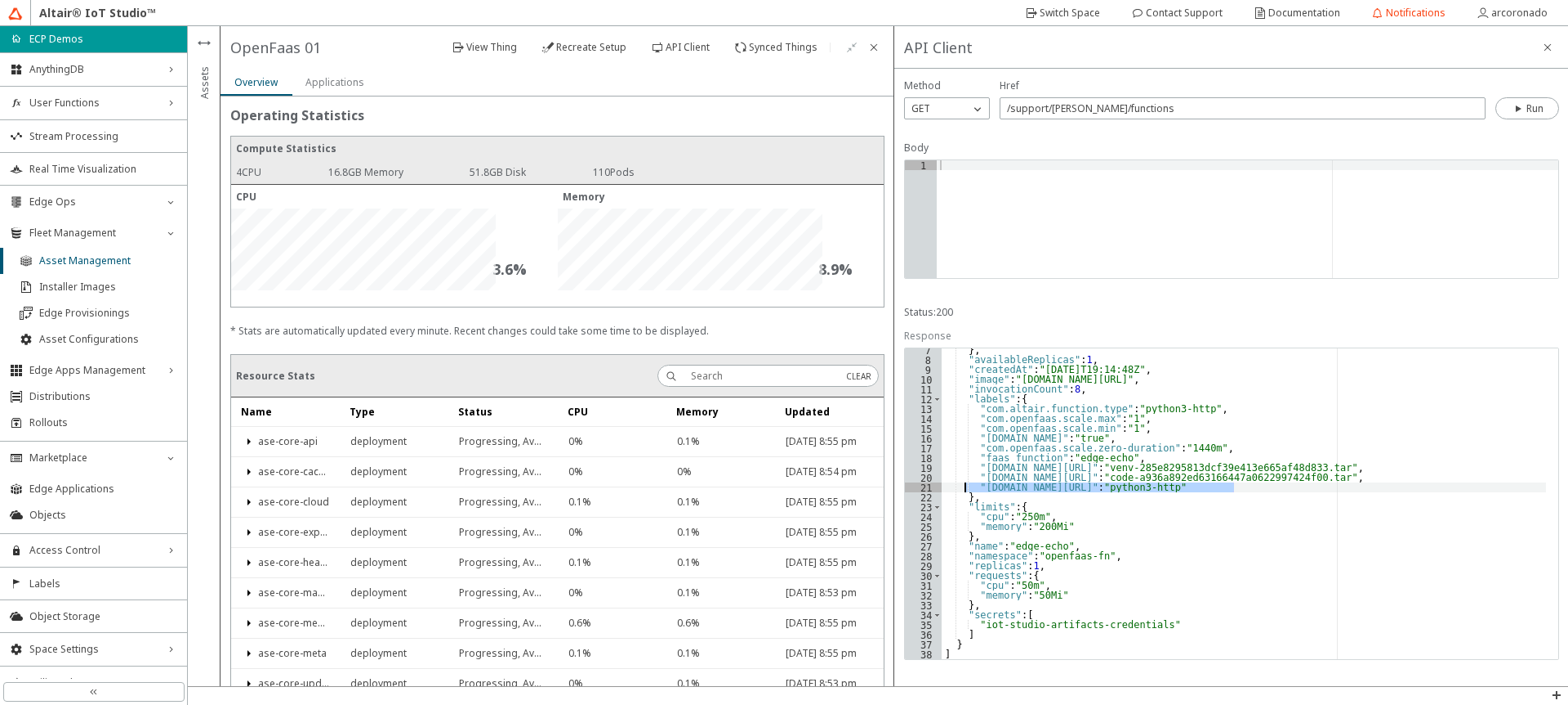
click at [1201, 489] on div "} , "availableReplicas" : 1 , "createdAt" : "[DATE]T19:14:48Z" , "image" : "[DO…" at bounding box center [1245, 504] width 604 height 310
click at [1201, 489] on div "} , "availableReplicas" : 1 , "createdAt" : "[DATE]T19:14:48Z" , "image" : "[DO…" at bounding box center [1245, 509] width 604 height 330
click at [1034, 403] on div "} , "availableReplicas" : 1 , "createdAt" : "[DATE]T19:14:48Z" , "image" : "[DO…" at bounding box center [1245, 509] width 604 height 330
click at [1156, 410] on div "} , "availableReplicas" : 1 , "createdAt" : "[DATE]T19:14:48Z" , "image" : "[DO…" at bounding box center [1245, 509] width 604 height 330
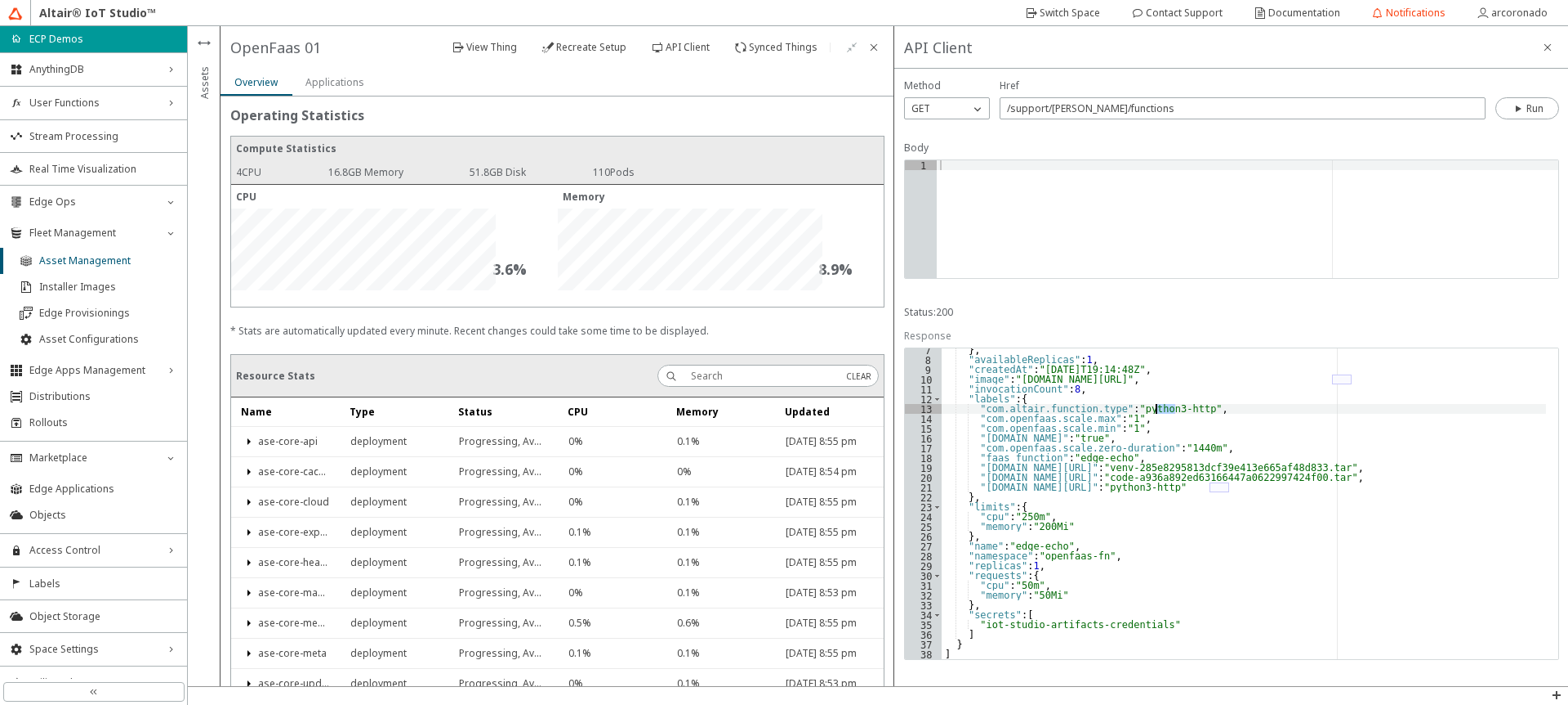
click at [1001, 656] on div "} , "availableReplicas" : 1 , "createdAt" : "[DATE]T19:14:48Z" , "image" : "[DO…" at bounding box center [1245, 509] width 604 height 330
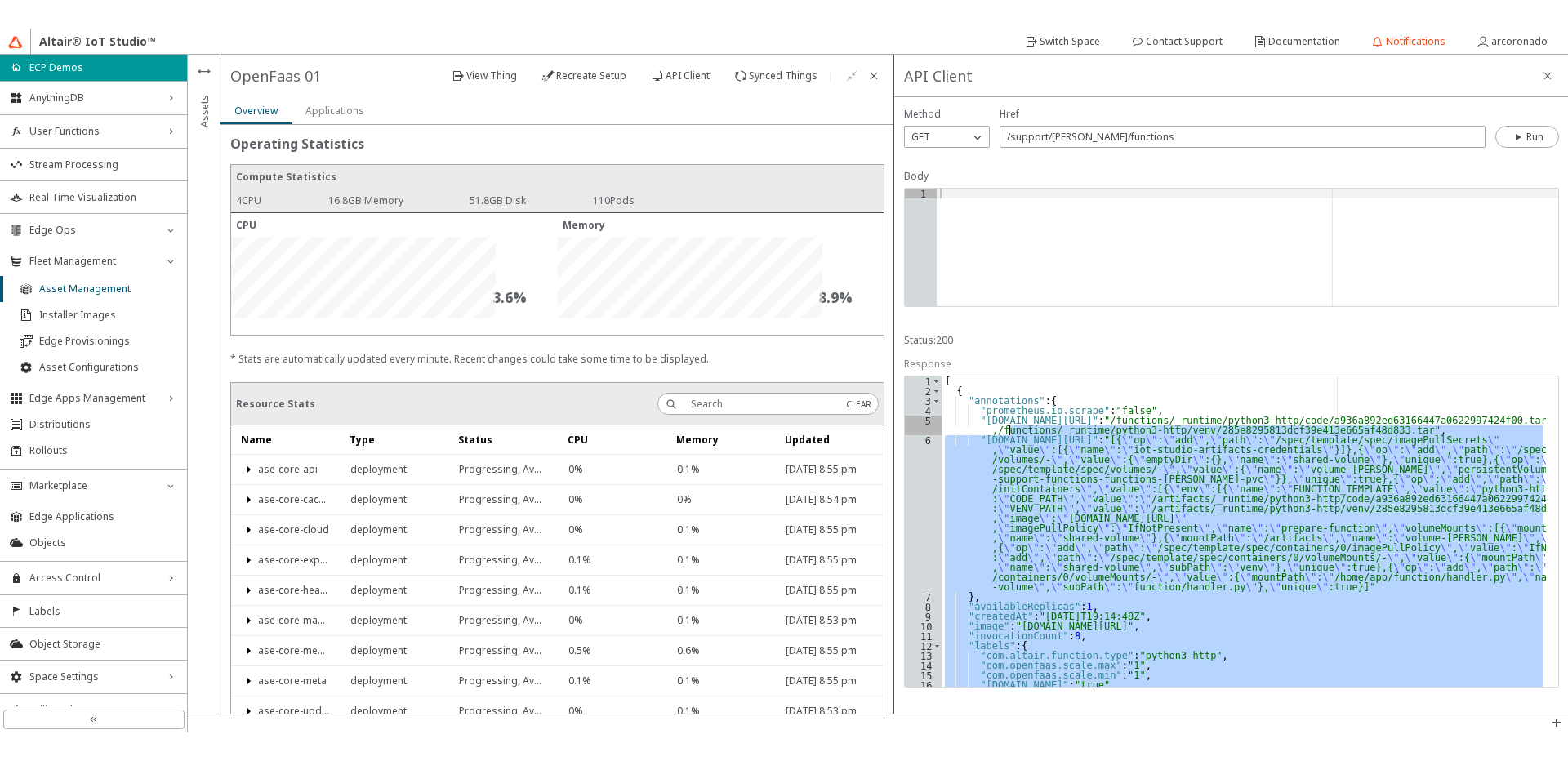
scroll to position [0, 0]
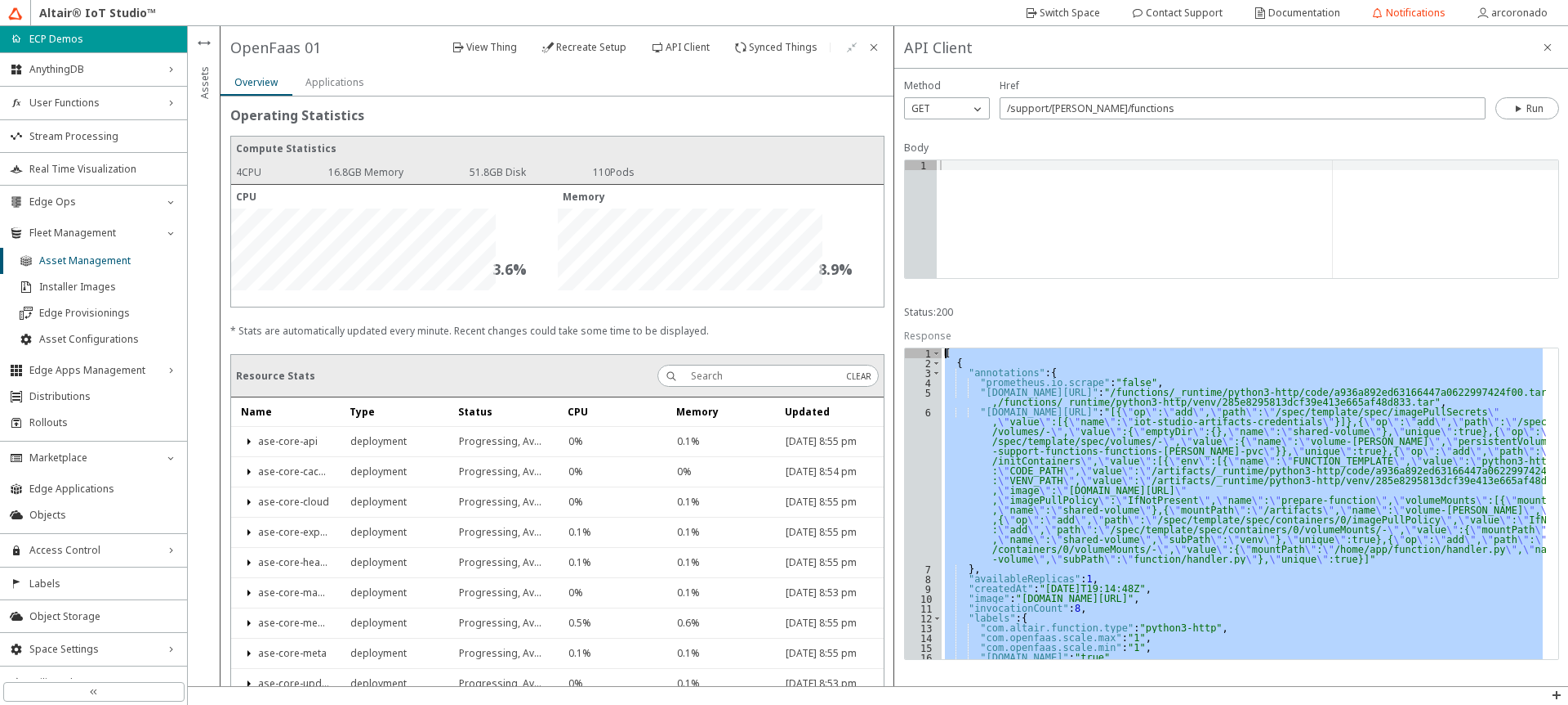
drag, startPoint x: 999, startPoint y: 656, endPoint x: 945, endPoint y: 356, distance: 304.8
click at [945, 356] on div "[ { "annotations" : { "prometheus.io.scrape" : "false" , "[DOMAIN_NAME][URL]" :…" at bounding box center [1245, 513] width 604 height 330
type textarea "[ {"
